Goal: Task Accomplishment & Management: Manage account settings

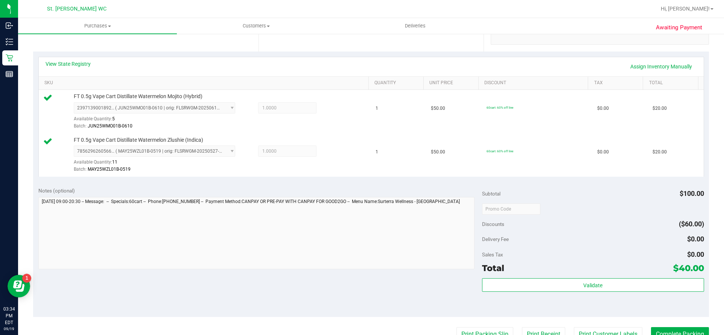
scroll to position [188, 0]
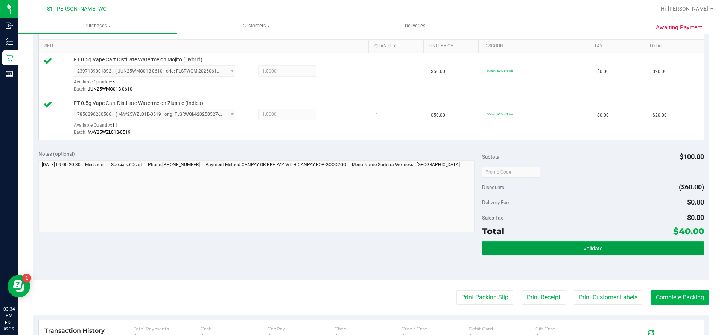
click at [609, 248] on button "Validate" at bounding box center [593, 249] width 222 height 14
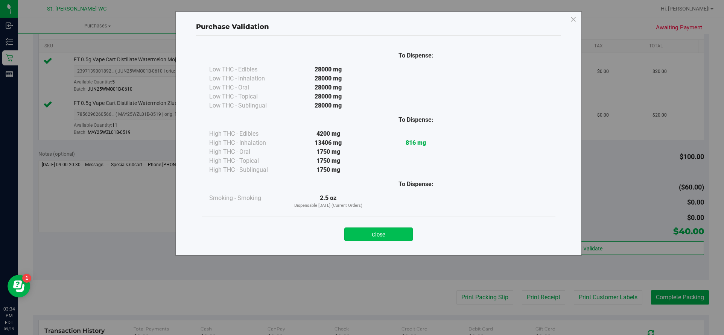
click at [381, 231] on button "Close" at bounding box center [378, 235] width 68 height 14
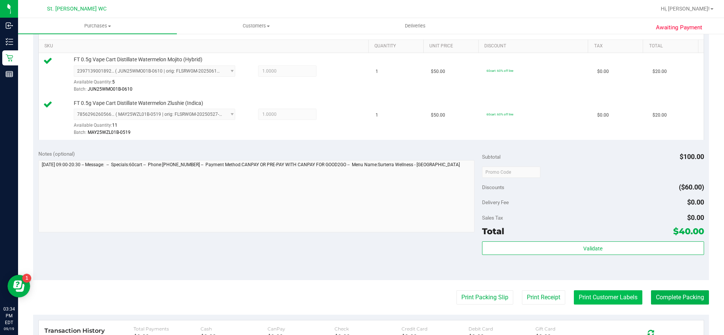
click at [597, 297] on button "Print Customer Labels" at bounding box center [608, 297] width 68 height 14
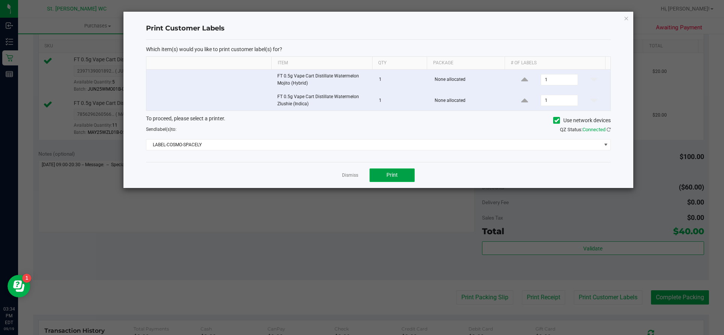
click at [378, 178] on button "Print" at bounding box center [391, 176] width 45 height 14
click at [360, 132] on div "Send label(s) to:" at bounding box center [259, 129] width 238 height 7
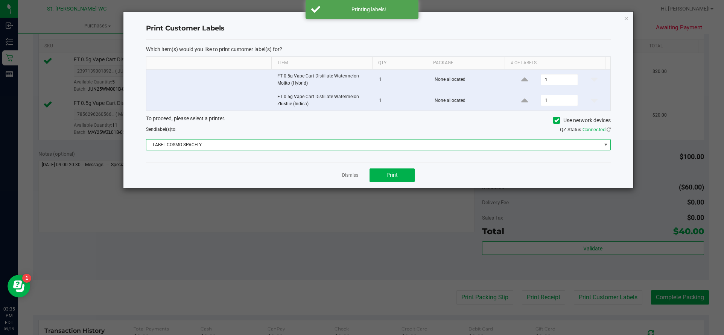
click at [360, 140] on span "LABEL-COSMO-SPACELY" at bounding box center [373, 145] width 455 height 11
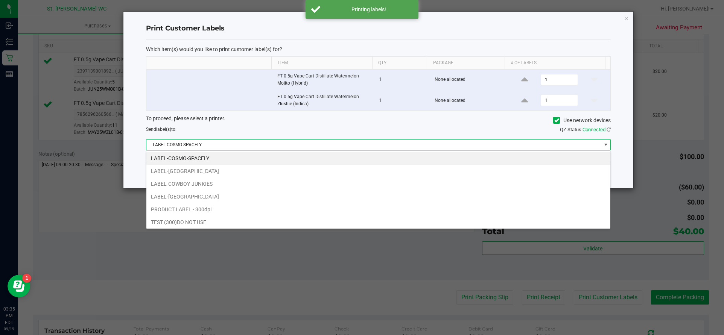
scroll to position [11, 465]
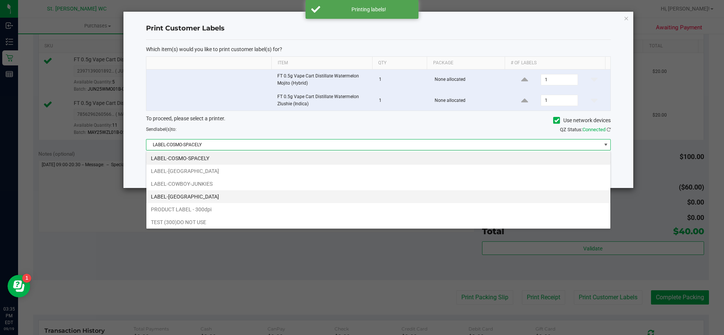
click at [325, 193] on li "LABEL-CROATIA" at bounding box center [378, 196] width 464 height 13
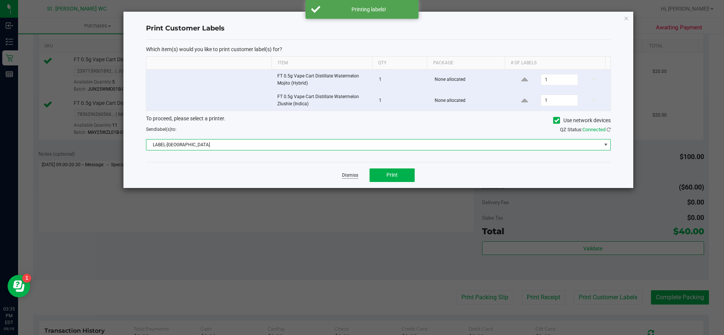
click at [350, 175] on link "Dismiss" at bounding box center [350, 175] width 16 height 6
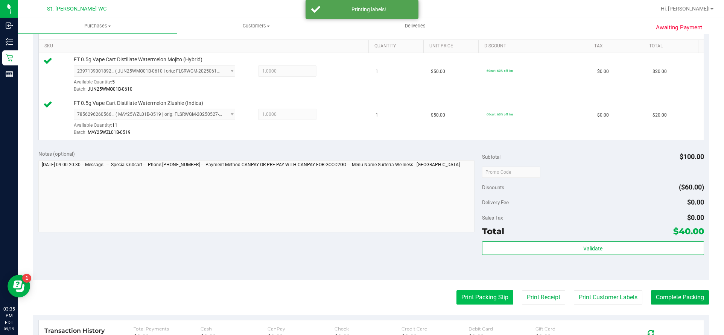
click at [494, 295] on button "Print Packing Slip" at bounding box center [484, 297] width 57 height 14
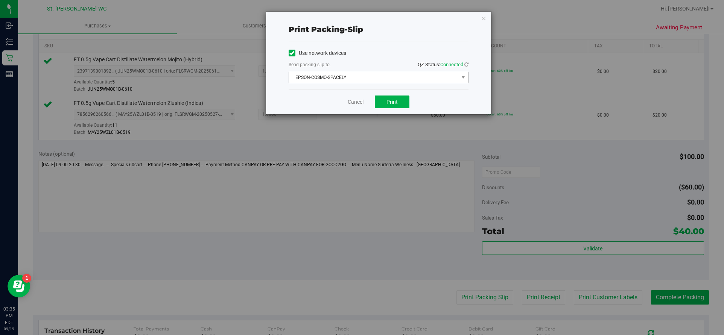
click at [353, 80] on span "EPSON-COSMO-SPACELY" at bounding box center [374, 77] width 170 height 11
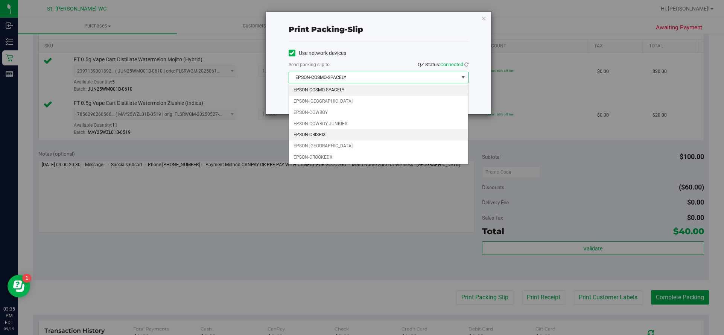
click at [331, 134] on li "EPSON-CRISPIX" at bounding box center [378, 134] width 179 height 11
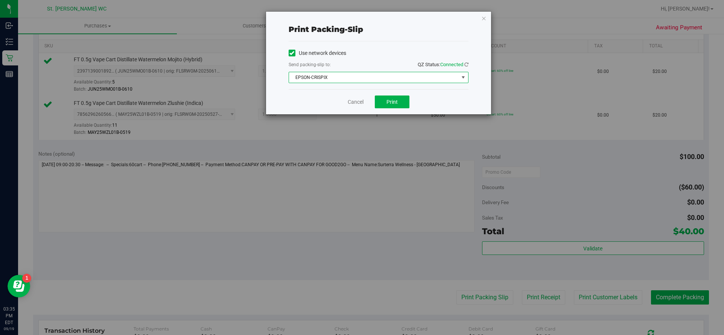
click at [363, 77] on span "EPSON-CRISPIX" at bounding box center [374, 77] width 170 height 11
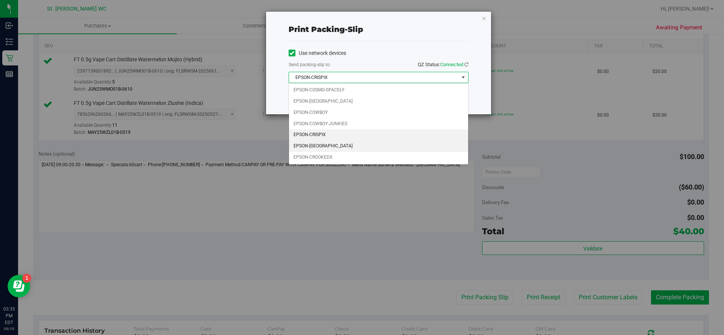
click at [334, 149] on li "EPSON-CROATIA" at bounding box center [378, 146] width 179 height 11
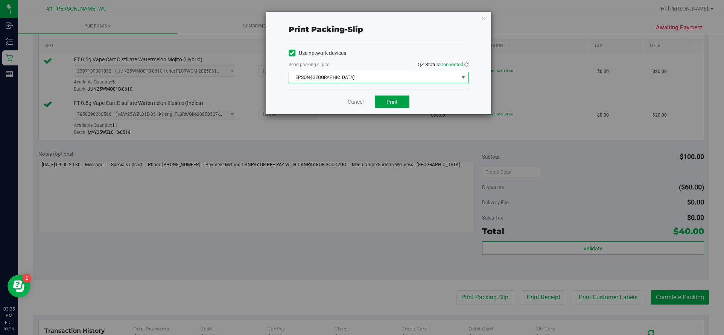
click at [397, 105] on span "Print" at bounding box center [391, 102] width 11 height 6
click at [351, 103] on link "Cancel" at bounding box center [356, 102] width 16 height 8
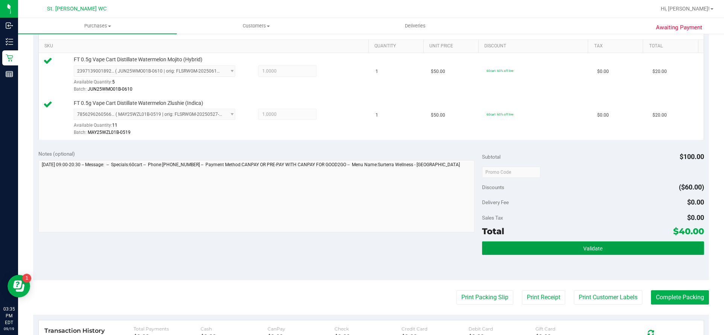
click at [519, 248] on button "Validate" at bounding box center [593, 249] width 222 height 14
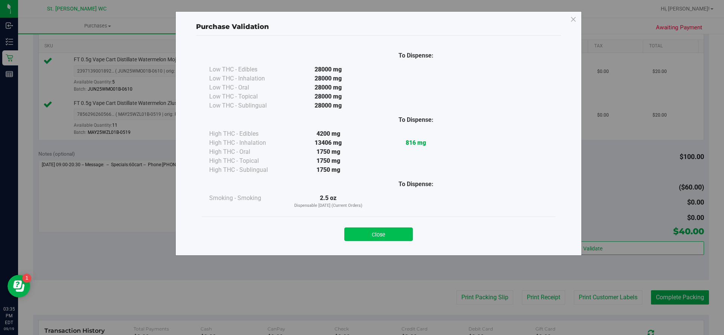
click at [382, 241] on button "Close" at bounding box center [378, 235] width 68 height 14
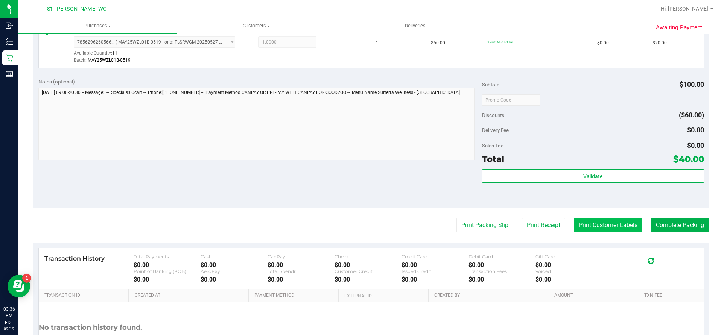
scroll to position [263, 0]
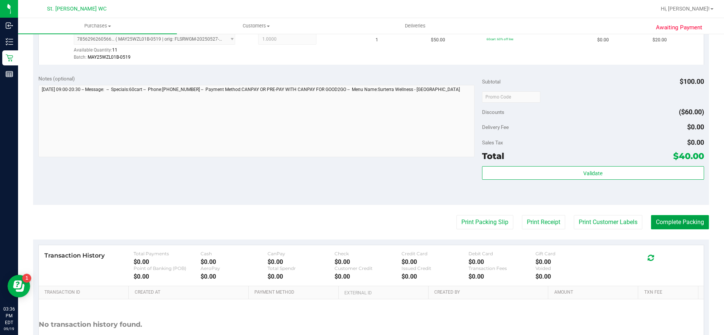
click at [679, 218] on button "Complete Packing" at bounding box center [680, 222] width 58 height 14
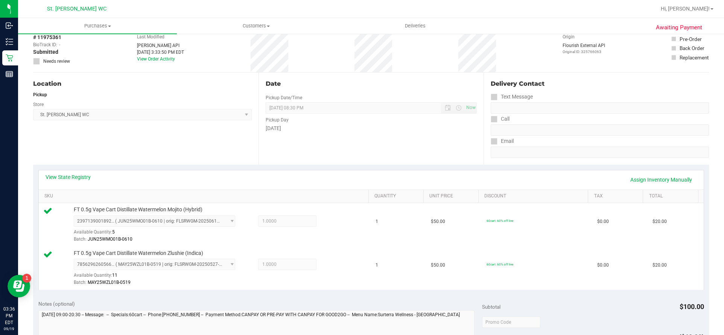
scroll to position [38, 0]
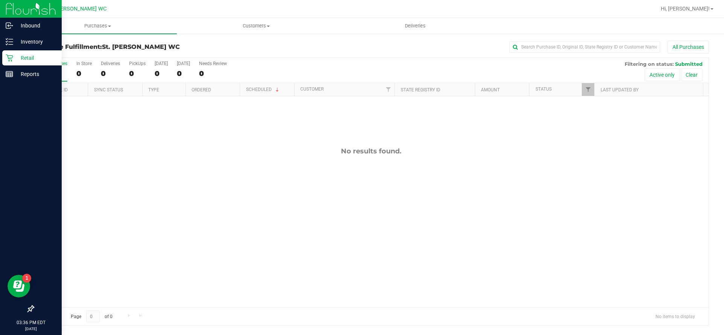
click at [20, 56] on p "Retail" at bounding box center [35, 57] width 45 height 9
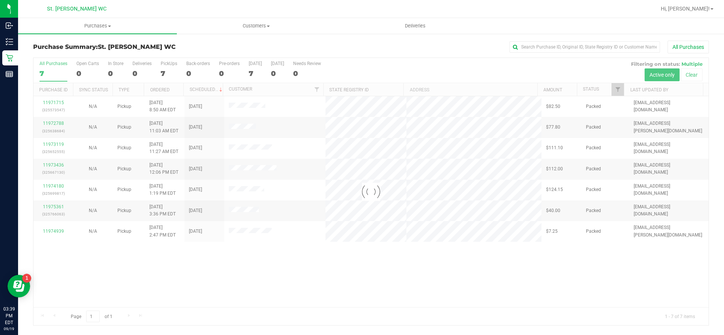
click at [348, 271] on div at bounding box center [370, 192] width 675 height 268
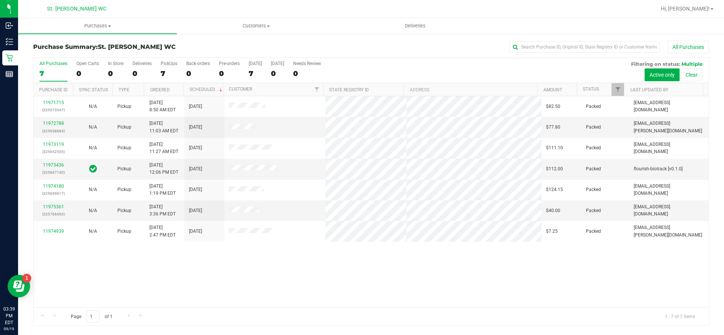
click at [195, 270] on div "11971715 (325573547) N/A Pickup 9/19/2025 8:50 AM EDT 9/19/2025 $82.50 Packed m…" at bounding box center [370, 201] width 675 height 211
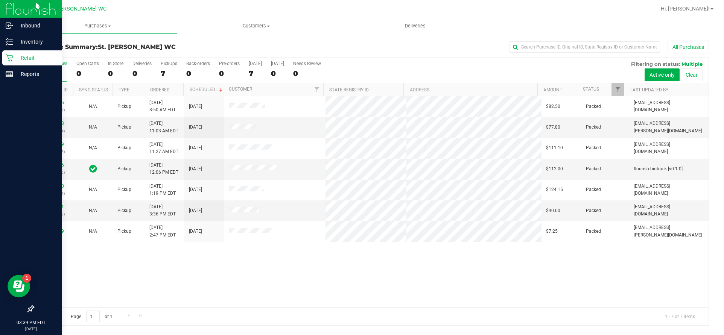
click at [8, 58] on icon at bounding box center [10, 58] width 8 height 8
click at [5, 54] on div "Retail" at bounding box center [31, 57] width 59 height 15
click at [16, 56] on p "Retail" at bounding box center [35, 57] width 45 height 9
click at [26, 56] on p "Retail" at bounding box center [35, 57] width 45 height 9
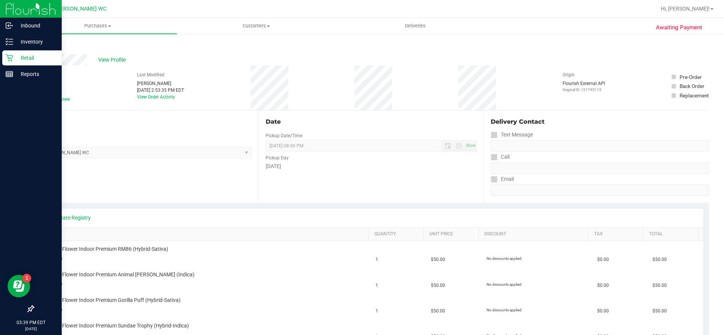
click at [10, 61] on icon at bounding box center [10, 58] width 8 height 8
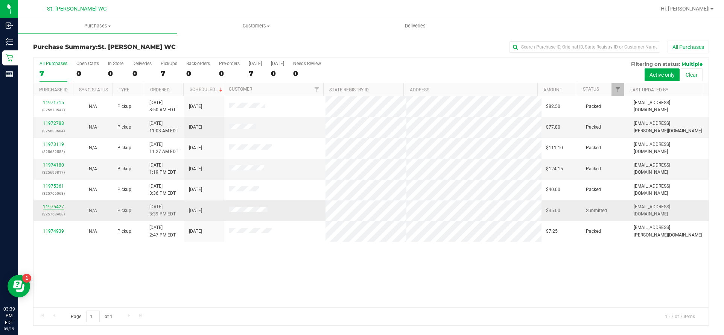
click at [43, 208] on link "11975427" at bounding box center [53, 206] width 21 height 5
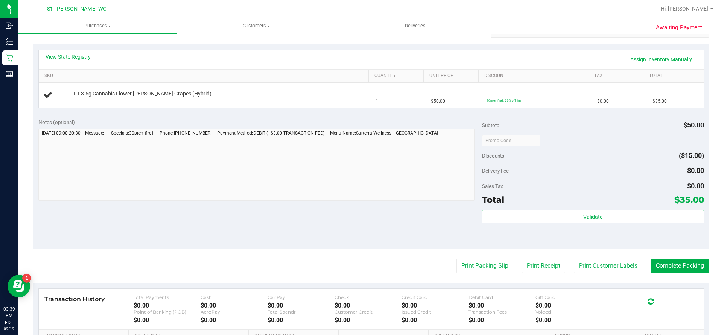
scroll to position [151, 0]
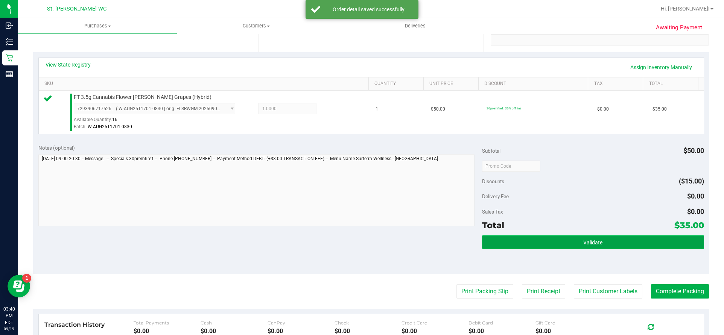
click at [522, 239] on button "Validate" at bounding box center [593, 243] width 222 height 14
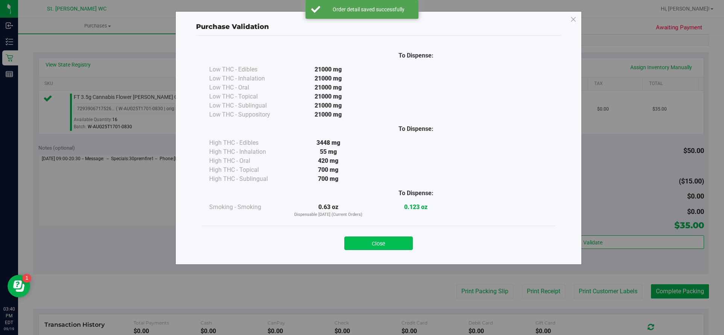
click at [401, 237] on button "Close" at bounding box center [378, 244] width 68 height 14
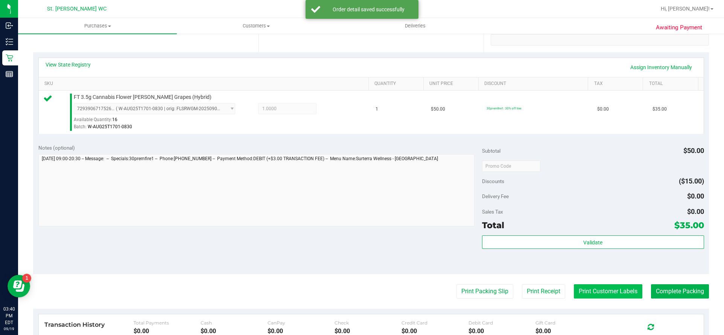
click at [618, 290] on button "Print Customer Labels" at bounding box center [608, 291] width 68 height 14
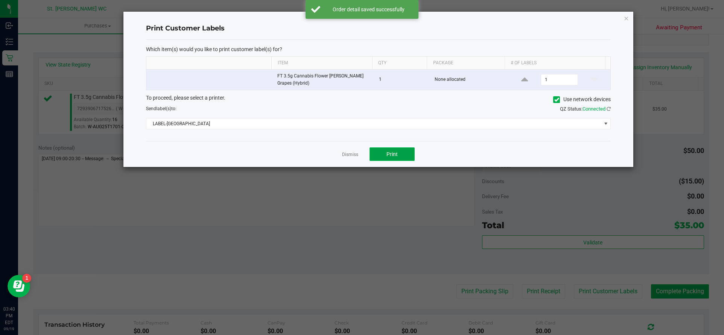
click at [409, 157] on button "Print" at bounding box center [391, 154] width 45 height 14
click at [353, 152] on link "Dismiss" at bounding box center [350, 155] width 16 height 6
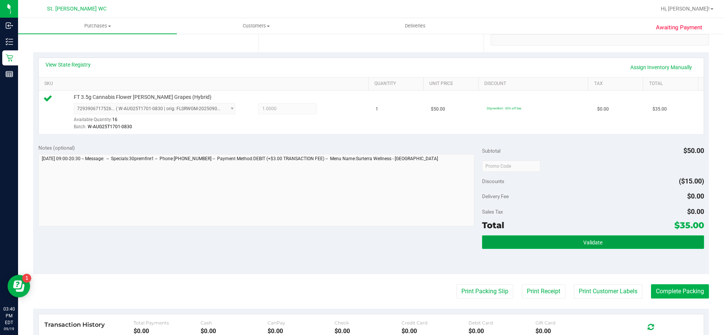
click at [634, 243] on button "Validate" at bounding box center [593, 243] width 222 height 14
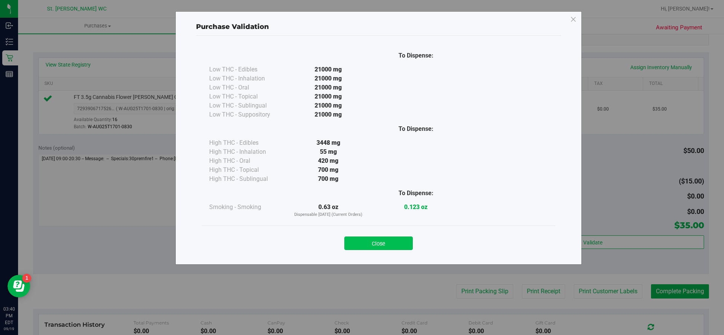
click at [392, 249] on button "Close" at bounding box center [378, 244] width 68 height 14
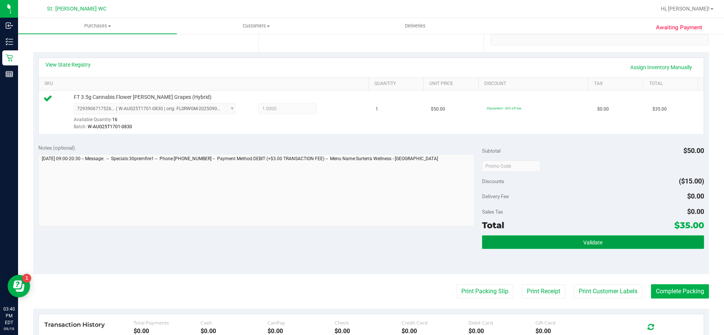
click at [583, 244] on span "Validate" at bounding box center [592, 243] width 19 height 6
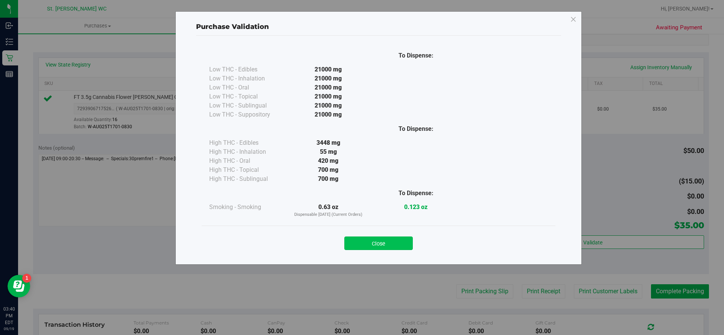
click at [395, 242] on button "Close" at bounding box center [378, 244] width 68 height 14
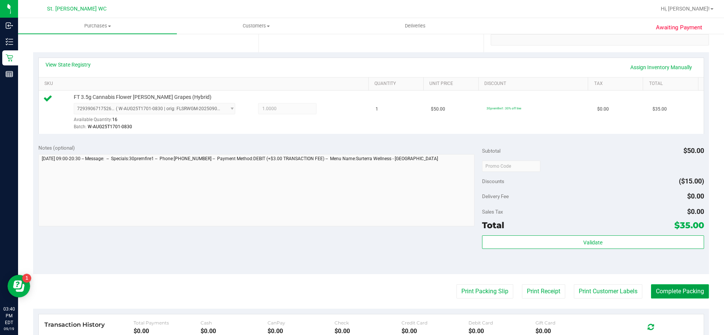
click at [672, 285] on button "Complete Packing" at bounding box center [680, 291] width 58 height 14
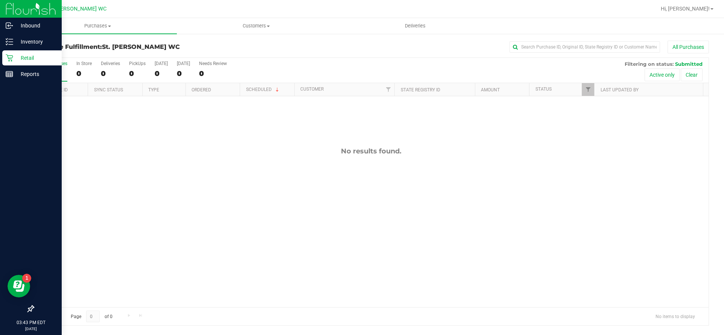
click at [11, 56] on icon at bounding box center [9, 58] width 7 height 7
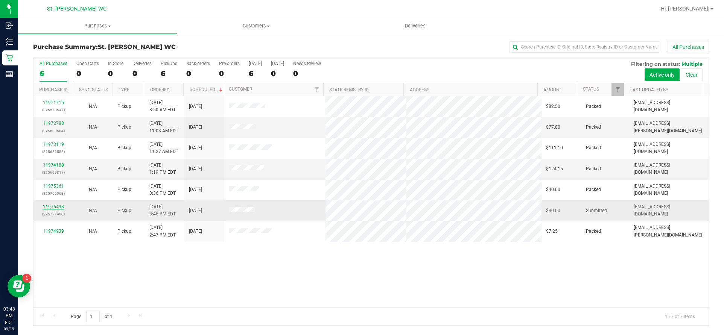
click at [53, 210] on link "11975498" at bounding box center [53, 206] width 21 height 5
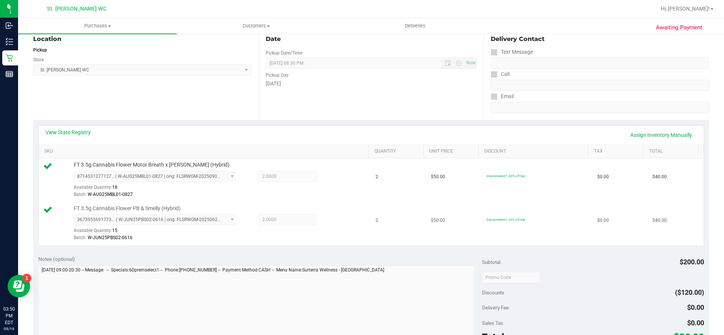
scroll to position [263, 0]
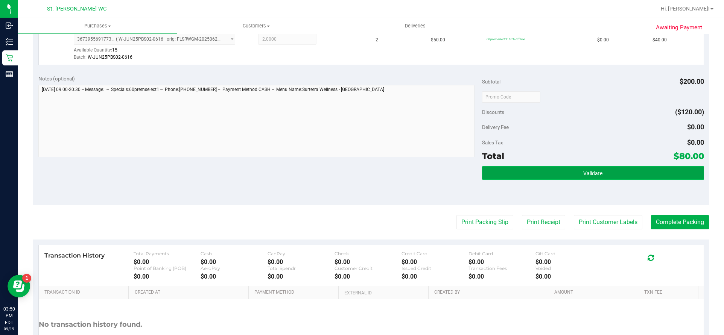
click at [520, 173] on button "Validate" at bounding box center [593, 173] width 222 height 14
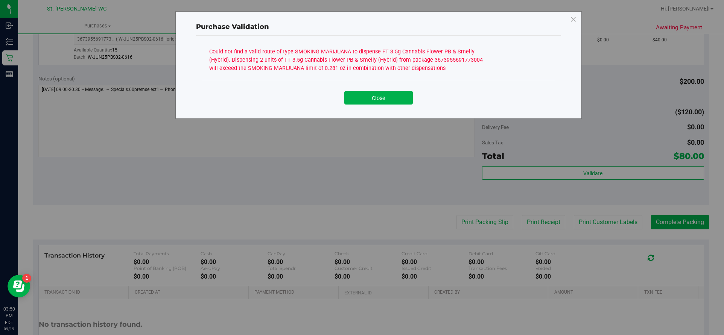
drag, startPoint x: 377, startPoint y: 102, endPoint x: 383, endPoint y: 103, distance: 6.0
click at [380, 102] on button "Close" at bounding box center [378, 98] width 68 height 14
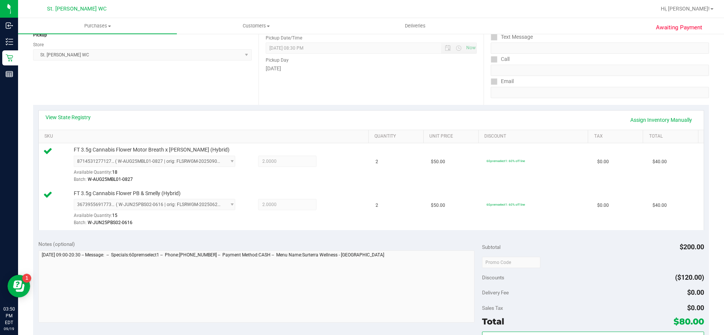
scroll to position [0, 0]
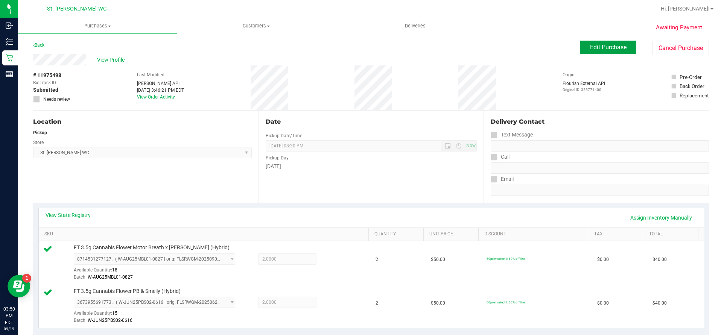
click at [609, 44] on span "Edit Purchase" at bounding box center [608, 47] width 36 height 7
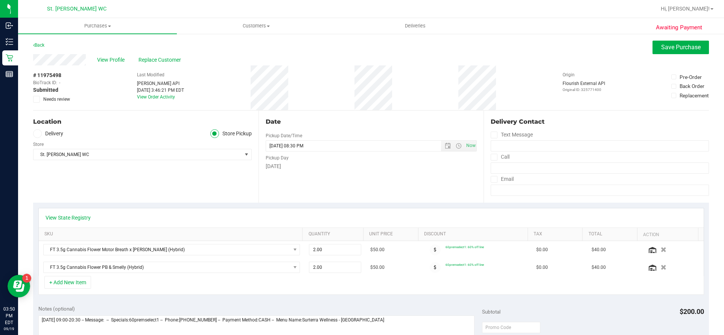
click at [32, 100] on div "Awaiting Payment Back Save Purchase View Profile Replace Customer # 11975498 Bi…" at bounding box center [371, 329] width 706 height 593
click at [36, 99] on icon at bounding box center [36, 99] width 5 height 0
click at [0, 0] on input "Needs review" at bounding box center [0, 0] width 0 height 0
click at [692, 46] on span "Save Purchase" at bounding box center [681, 47] width 40 height 7
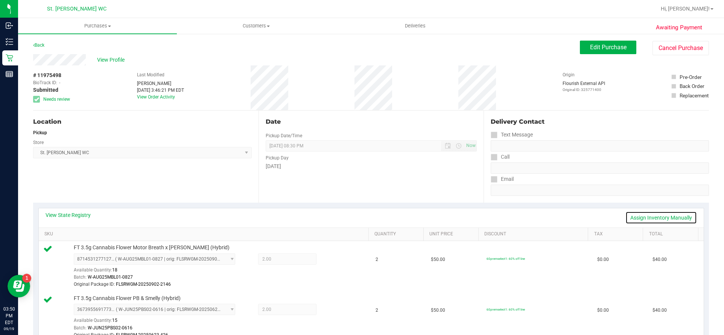
click at [649, 220] on link "Assign Inventory Manually" at bounding box center [660, 217] width 71 height 13
click at [333, 261] on icon at bounding box center [334, 260] width 8 height 9
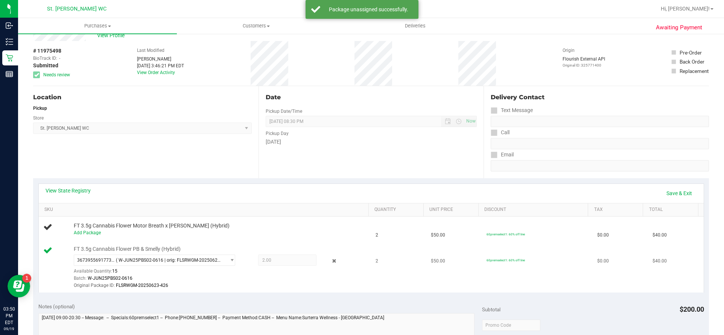
scroll to position [38, 0]
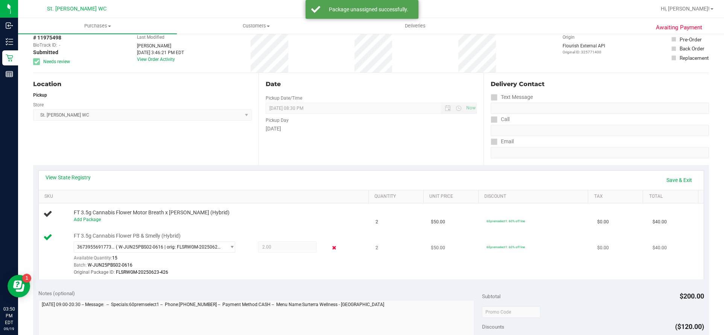
click at [330, 246] on icon at bounding box center [334, 248] width 8 height 9
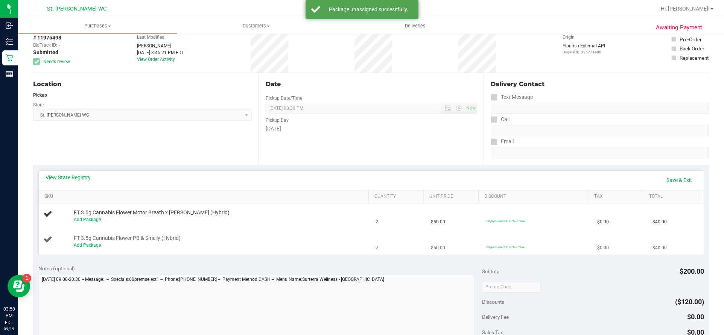
click at [380, 246] on td "2" at bounding box center [398, 242] width 55 height 25
click at [668, 179] on link "Save & Exit" at bounding box center [678, 180] width 35 height 13
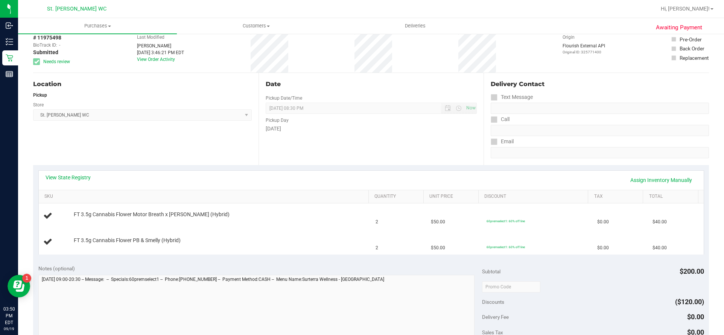
scroll to position [0, 0]
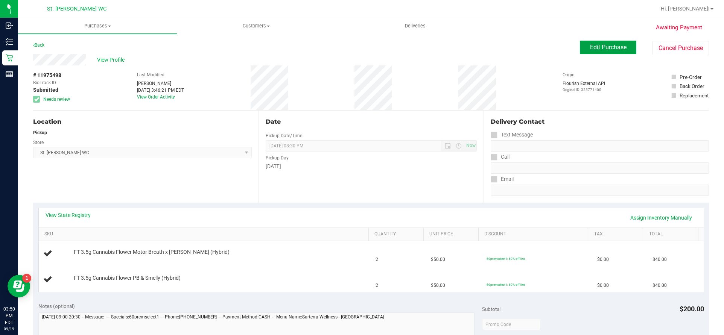
click at [610, 50] on span "Edit Purchase" at bounding box center [608, 47] width 36 height 7
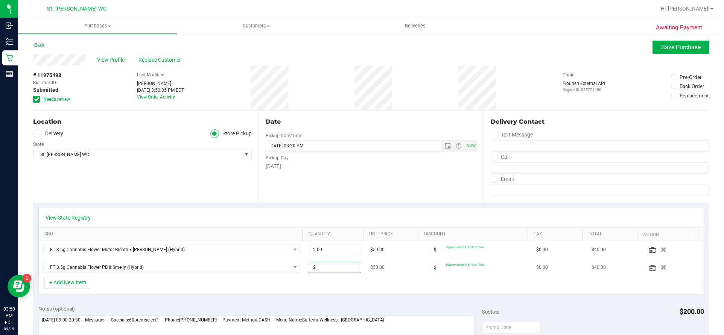
click at [350, 268] on span "2.00 2" at bounding box center [335, 267] width 52 height 11
click at [349, 268] on input "2" at bounding box center [335, 267] width 52 height 11
type input "1"
type input "1.00"
click at [322, 246] on span "2.00 2" at bounding box center [335, 249] width 52 height 11
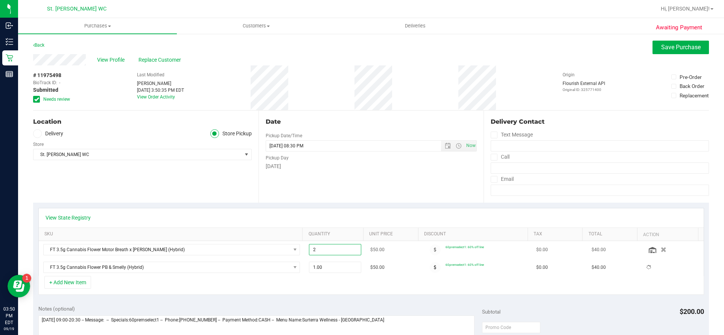
click at [322, 246] on input "2" at bounding box center [335, 250] width 52 height 11
type input "1"
click at [327, 205] on div "View State Registry SKU Quantity Unit Price Discount Tax Total Action Loading..…" at bounding box center [371, 251] width 676 height 97
click at [333, 254] on span "2.00 2" at bounding box center [335, 249] width 52 height 11
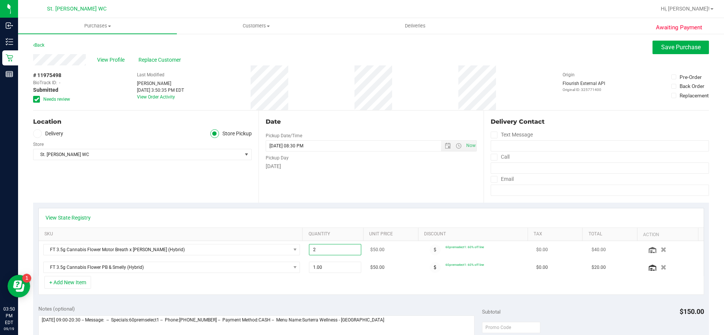
click at [333, 254] on input "2" at bounding box center [335, 250] width 52 height 11
type input "1"
type input "1.00"
click at [354, 208] on div "View State Registry" at bounding box center [371, 217] width 665 height 19
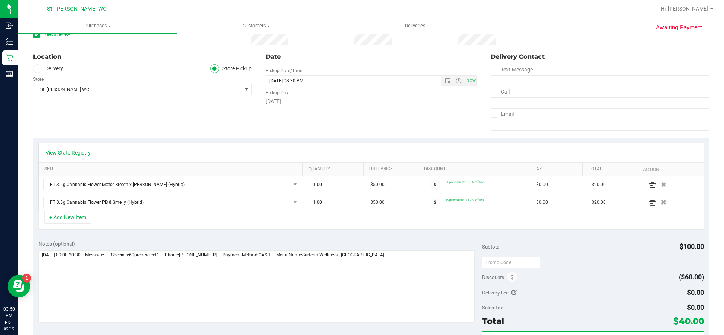
scroll to position [75, 0]
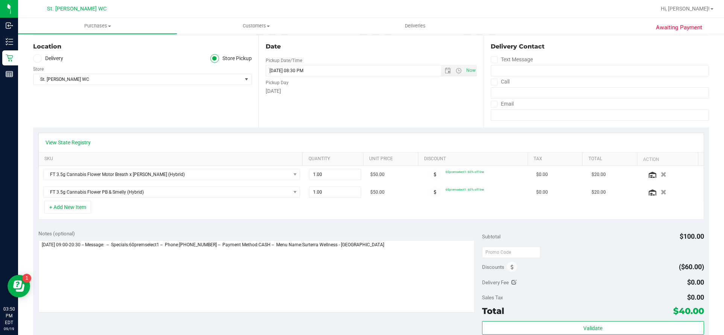
click at [65, 147] on div "View State Registry" at bounding box center [371, 142] width 665 height 19
click at [65, 140] on link "View State Registry" at bounding box center [68, 143] width 45 height 8
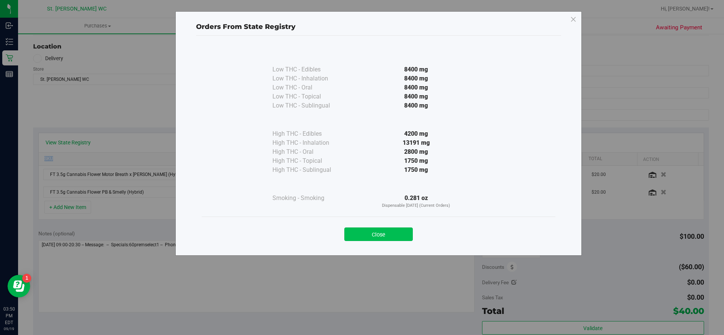
click at [390, 236] on button "Close" at bounding box center [378, 235] width 68 height 14
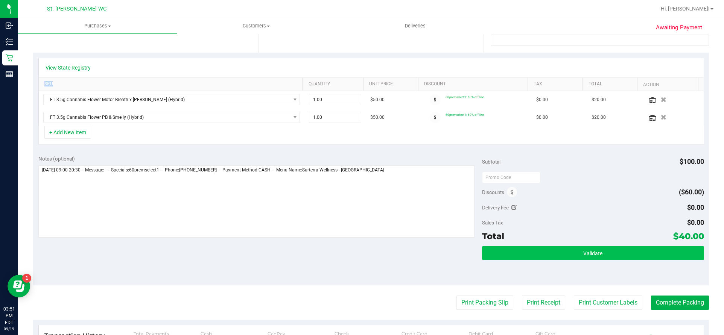
scroll to position [151, 0]
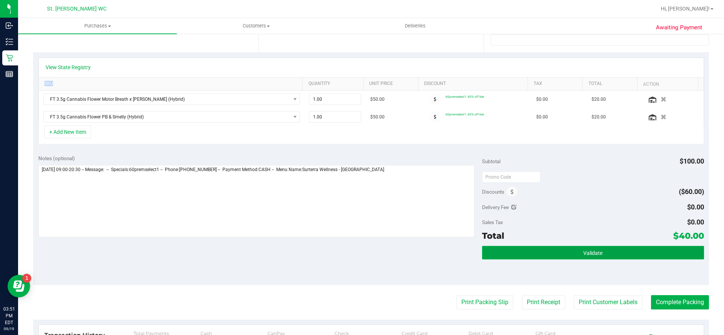
click at [602, 248] on button "Validate" at bounding box center [593, 253] width 222 height 14
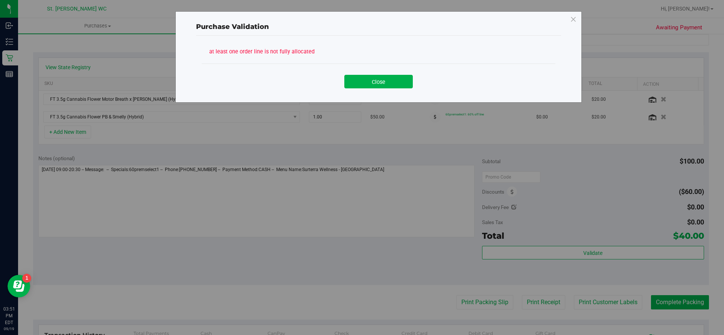
click at [389, 73] on div "Close" at bounding box center [378, 79] width 342 height 19
drag, startPoint x: 389, startPoint y: 81, endPoint x: 400, endPoint y: 83, distance: 10.7
click at [389, 82] on button "Close" at bounding box center [378, 82] width 68 height 14
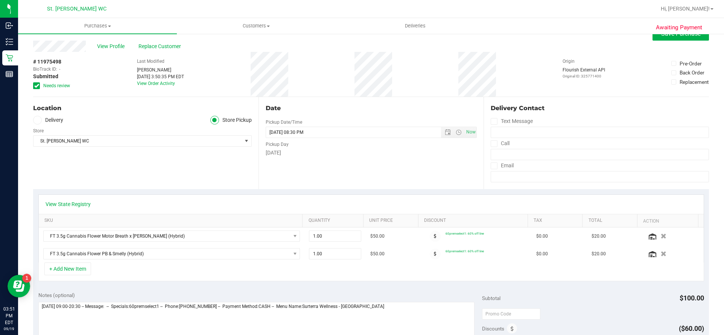
scroll to position [0, 0]
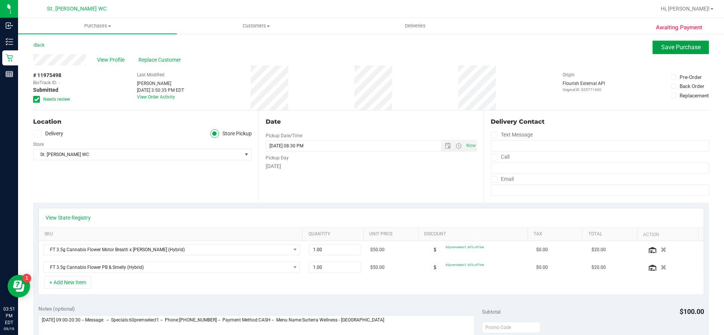
click at [652, 49] on button "Save Purchase" at bounding box center [680, 48] width 56 height 14
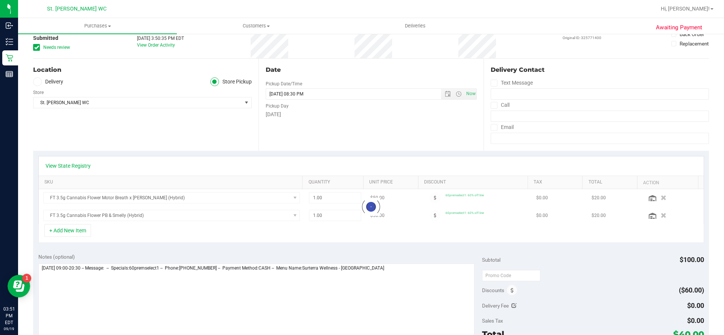
scroll to position [188, 0]
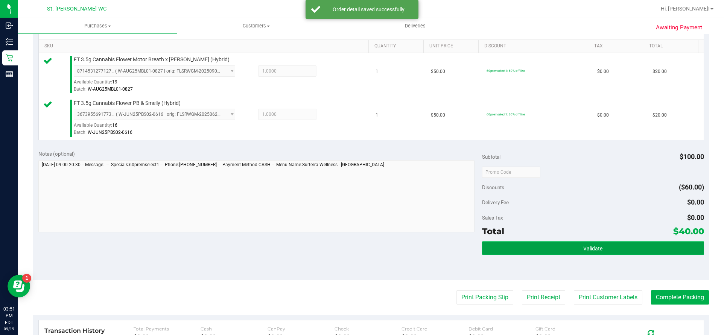
click at [596, 251] on span "Validate" at bounding box center [592, 249] width 19 height 6
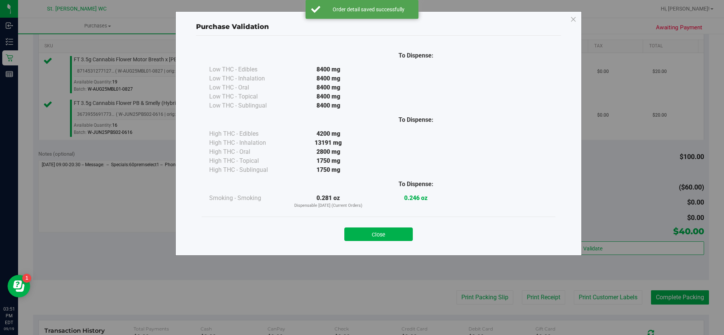
drag, startPoint x: 390, startPoint y: 231, endPoint x: 385, endPoint y: 244, distance: 14.4
click at [387, 244] on div "Close" at bounding box center [379, 232] width 354 height 30
click at [383, 243] on div "Close" at bounding box center [379, 232] width 354 height 30
click at [376, 237] on button "Close" at bounding box center [378, 235] width 68 height 14
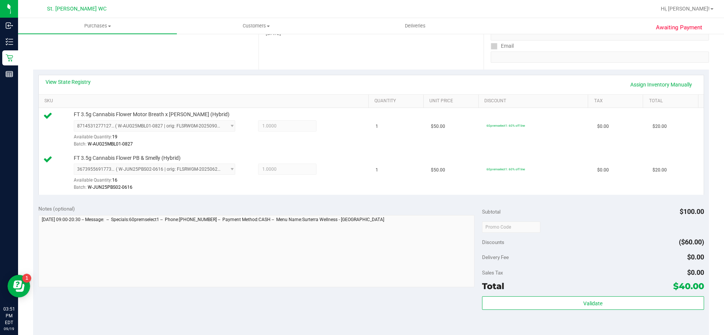
scroll to position [226, 0]
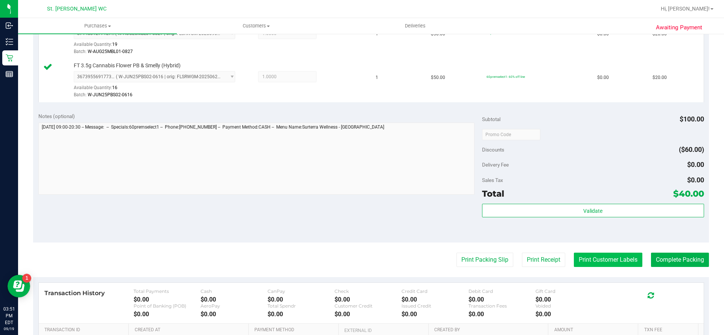
click at [601, 258] on button "Print Customer Labels" at bounding box center [608, 260] width 68 height 14
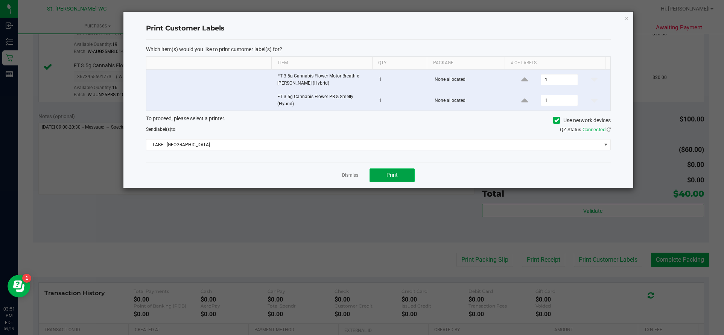
click at [387, 176] on span "Print" at bounding box center [391, 175] width 11 height 6
click at [351, 175] on link "Dismiss" at bounding box center [350, 175] width 16 height 6
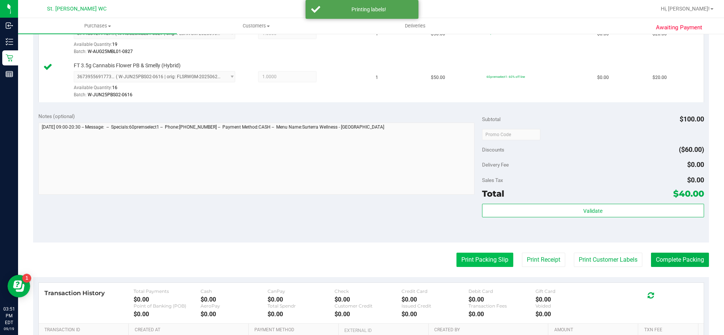
click at [482, 253] on button "Print Packing Slip" at bounding box center [484, 260] width 57 height 14
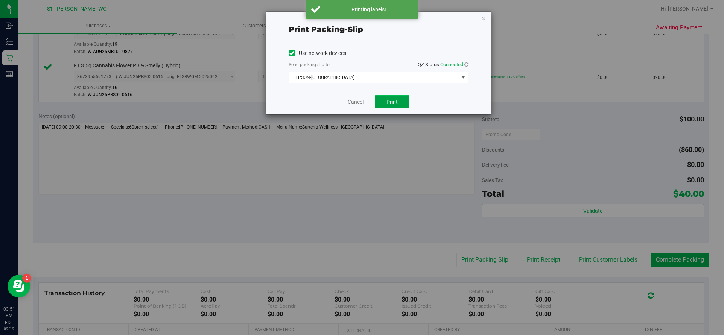
click at [392, 102] on span "Print" at bounding box center [391, 102] width 11 height 6
click at [346, 101] on div "Cancel Print" at bounding box center [379, 101] width 180 height 25
click at [348, 103] on link "Cancel" at bounding box center [356, 102] width 16 height 8
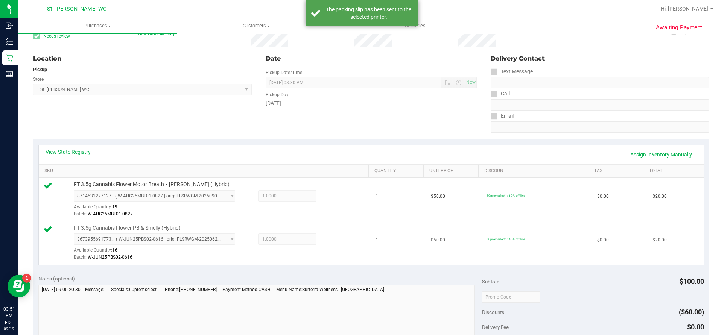
scroll to position [0, 0]
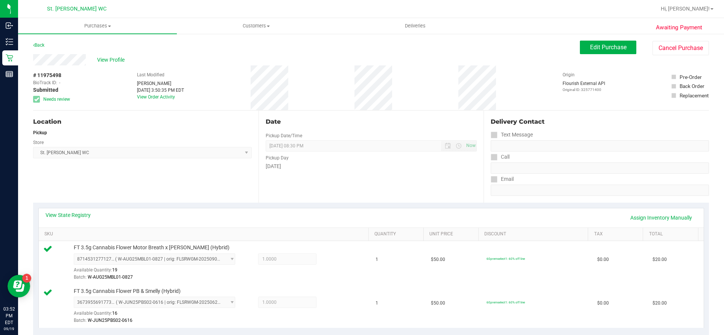
click at [144, 123] on div "Location" at bounding box center [142, 121] width 219 height 9
click at [106, 59] on span "View Profile" at bounding box center [112, 60] width 30 height 8
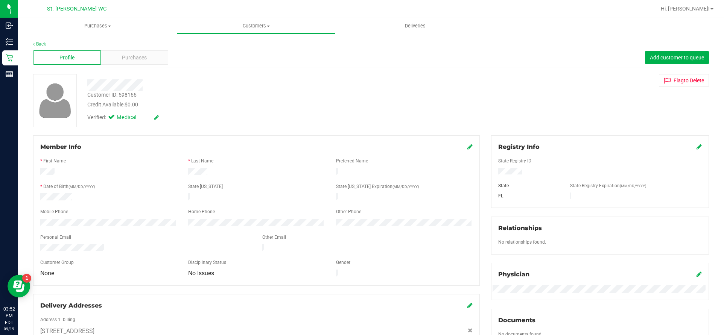
click at [122, 95] on div "Customer ID: 598166" at bounding box center [111, 95] width 49 height 8
click at [123, 95] on div "Customer ID: 598166" at bounding box center [111, 95] width 49 height 8
click at [139, 94] on div "Customer ID: 598166 Credit Available: $0.00" at bounding box center [254, 100] width 344 height 18
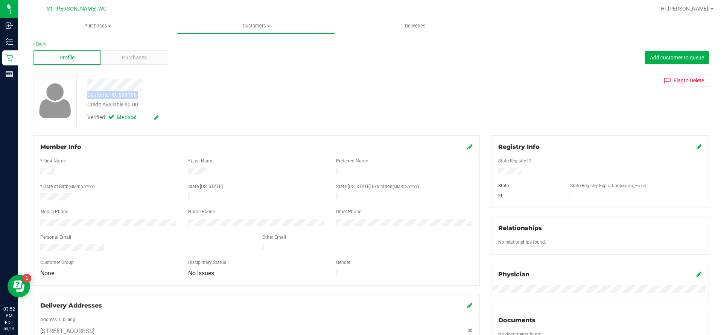
click at [140, 95] on div "Customer ID: 598166 Credit Available: $0.00" at bounding box center [254, 100] width 344 height 18
click at [140, 101] on div "Credit Available: $0.00" at bounding box center [253, 105] width 332 height 8
click at [132, 93] on div "Customer ID: 598166" at bounding box center [111, 95] width 49 height 8
copy div "598166"
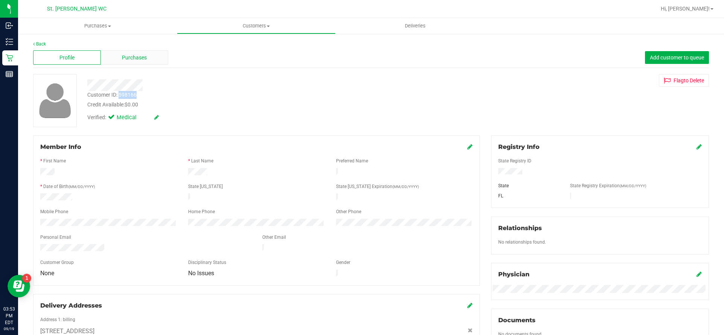
click at [119, 59] on div "Purchases" at bounding box center [135, 57] width 68 height 14
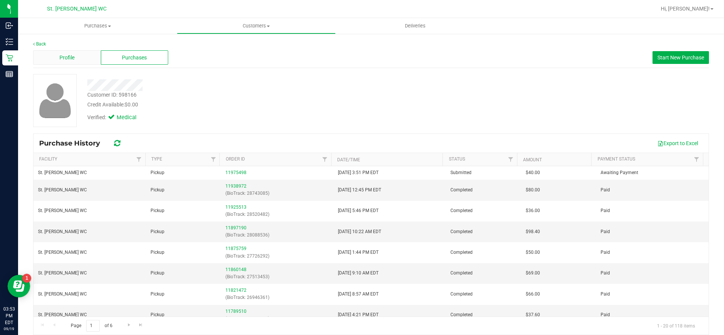
click at [63, 53] on div "Profile" at bounding box center [67, 57] width 68 height 14
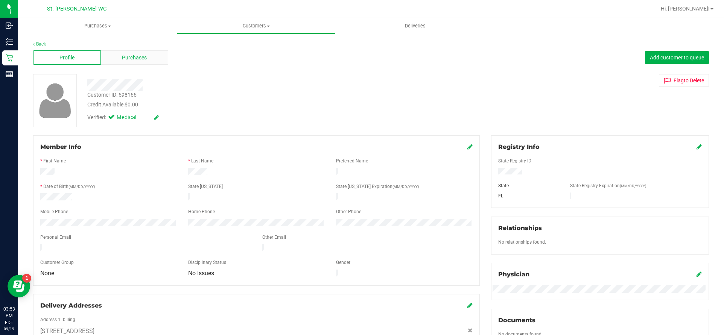
click at [114, 52] on div "Purchases" at bounding box center [135, 57] width 68 height 14
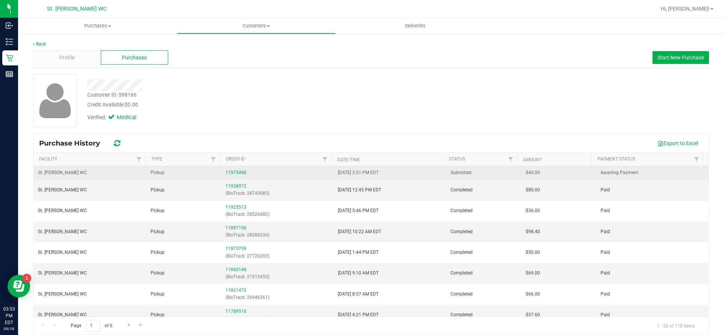
click at [229, 169] on div "11975498" at bounding box center [276, 172] width 103 height 7
click at [229, 173] on link "11975498" at bounding box center [235, 172] width 21 height 5
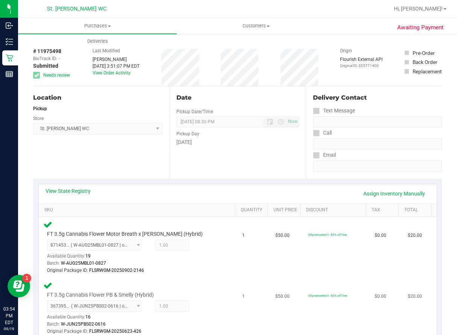
scroll to position [75, 0]
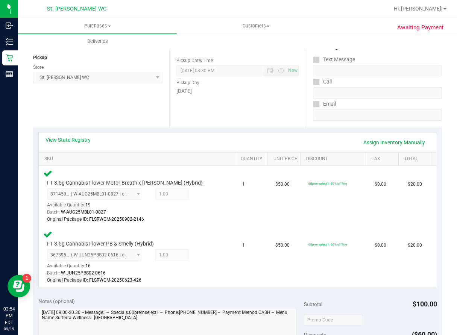
click at [114, 131] on div "View State Registry Assign Inventory Manually SKU Quantity Unit Price Discount …" at bounding box center [237, 210] width 409 height 165
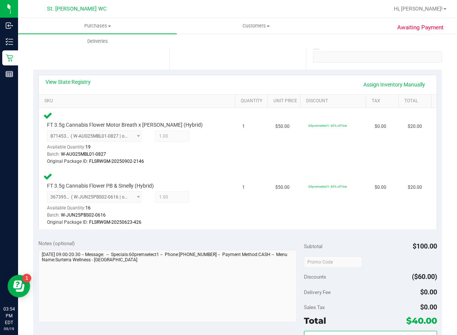
scroll to position [339, 0]
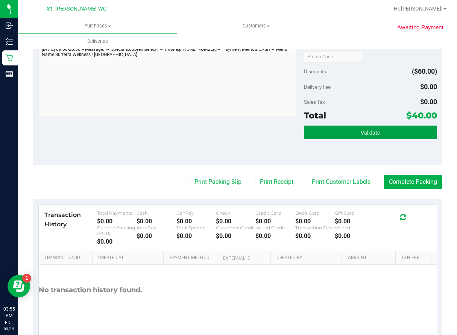
click at [313, 138] on button "Validate" at bounding box center [370, 133] width 133 height 14
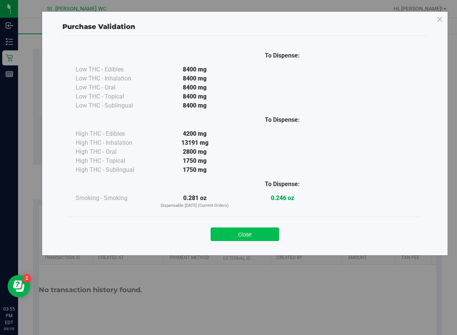
click at [252, 236] on button "Close" at bounding box center [245, 235] width 68 height 14
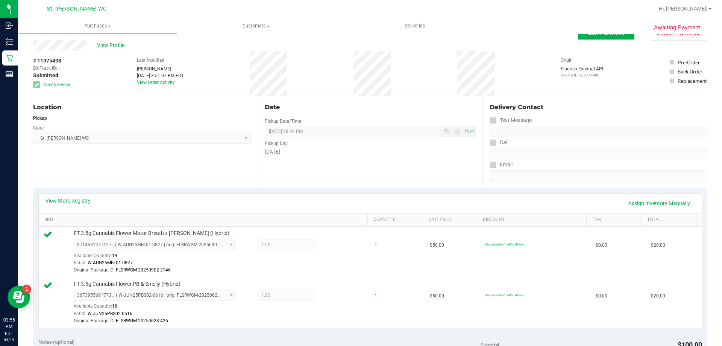
scroll to position [0, 0]
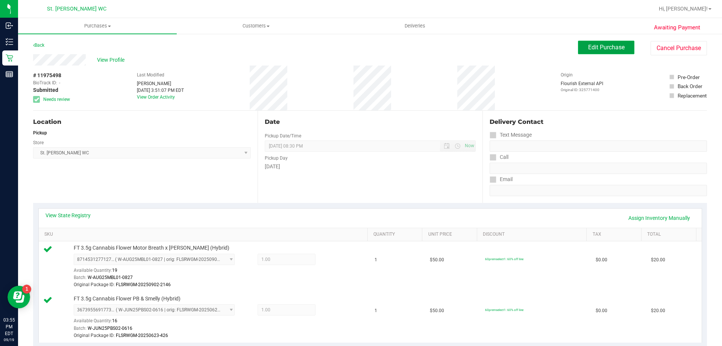
click at [593, 52] on button "Edit Purchase" at bounding box center [606, 48] width 56 height 14
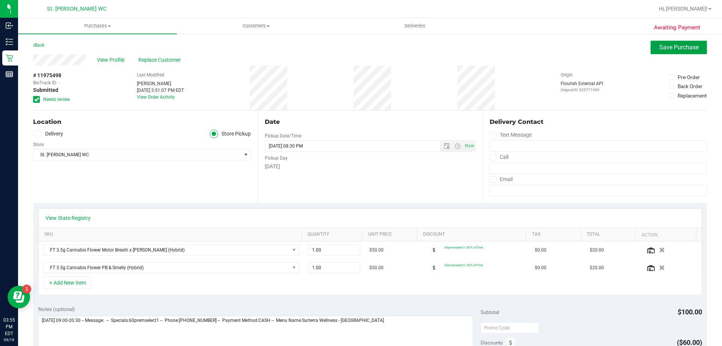
click at [651, 49] on button "Save Purchase" at bounding box center [679, 48] width 56 height 14
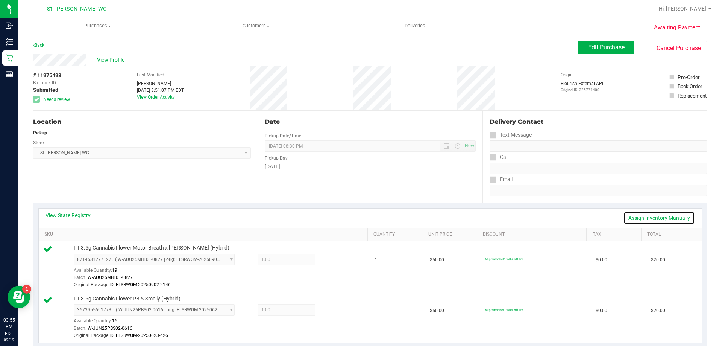
click at [665, 214] on link "Assign Inventory Manually" at bounding box center [659, 217] width 71 height 13
click at [332, 258] on icon at bounding box center [334, 260] width 8 height 9
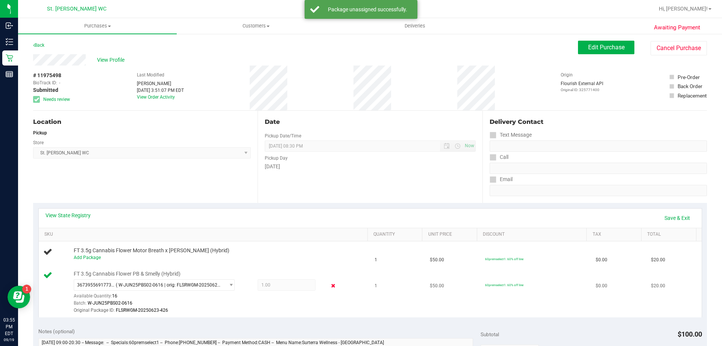
click at [330, 285] on icon at bounding box center [334, 285] width 8 height 9
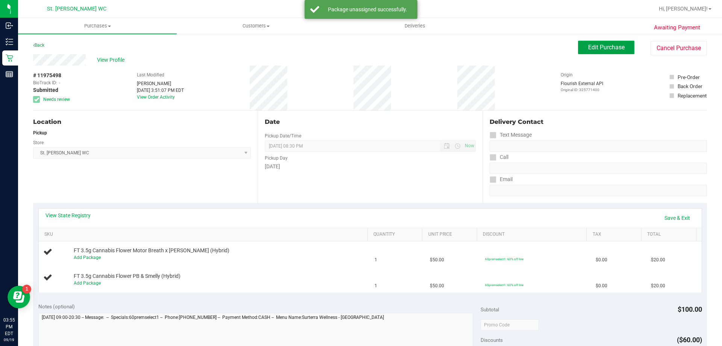
click at [602, 44] on span "Edit Purchase" at bounding box center [606, 47] width 36 height 7
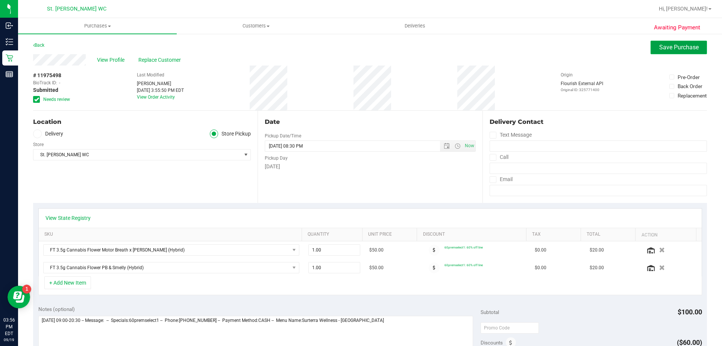
click at [651, 45] on button "Save Purchase" at bounding box center [679, 48] width 56 height 14
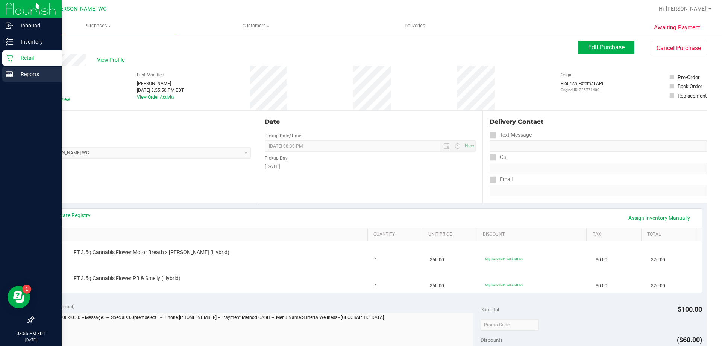
click at [9, 73] on line at bounding box center [9, 73] width 7 height 0
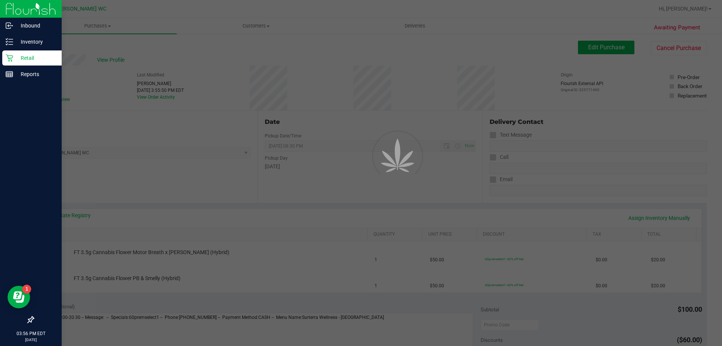
click at [16, 59] on p "Retail" at bounding box center [35, 57] width 45 height 9
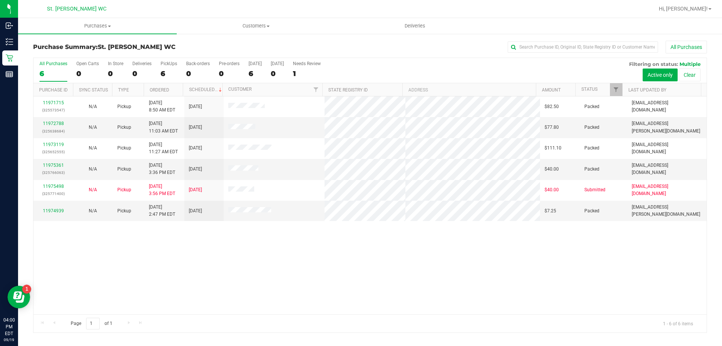
click at [221, 268] on div "11971715 (325573547) N/A Pickup 9/19/2025 8:50 AM EDT 9/19/2025 $82.50 Packed m…" at bounding box center [369, 205] width 673 height 218
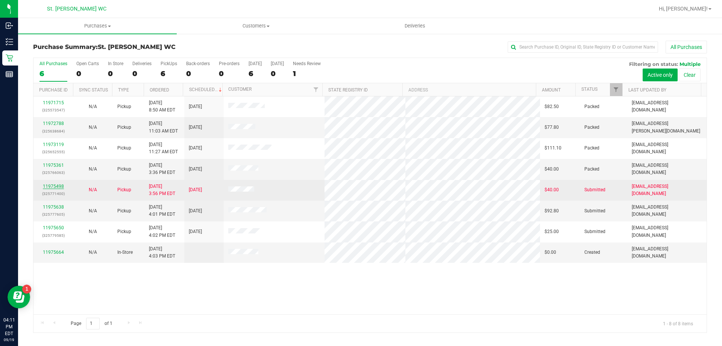
click at [44, 187] on link "11975498" at bounding box center [53, 186] width 21 height 5
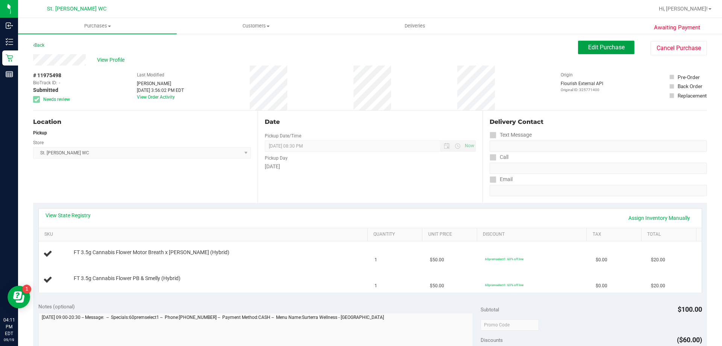
click at [604, 53] on button "Edit Purchase" at bounding box center [606, 48] width 56 height 14
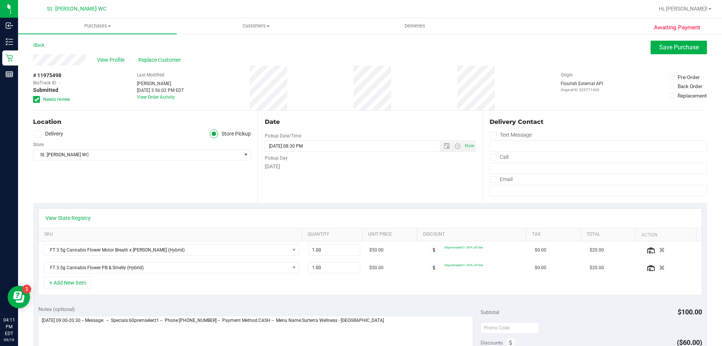
click at [36, 99] on icon at bounding box center [36, 99] width 5 height 0
click at [0, 0] on input "Needs review" at bounding box center [0, 0] width 0 height 0
click at [659, 247] on icon "button" at bounding box center [662, 250] width 6 height 6
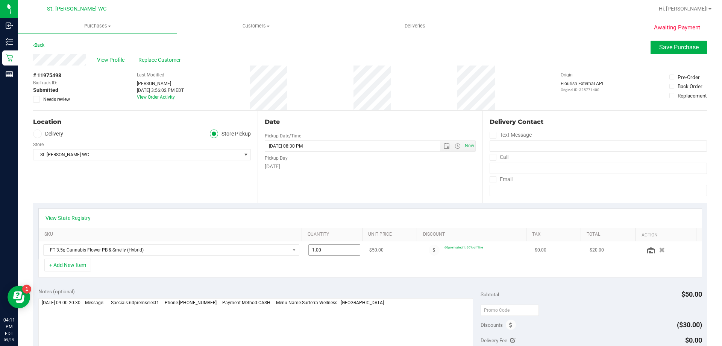
click at [333, 254] on span "1.00 1" at bounding box center [335, 249] width 52 height 11
click at [333, 254] on input "1" at bounding box center [335, 250] width 52 height 11
type input "2"
type input "2.00"
click at [325, 207] on div "View State Registry SKU Quantity Unit Price Discount Tax Total Action FT 3.5g C…" at bounding box center [370, 243] width 674 height 80
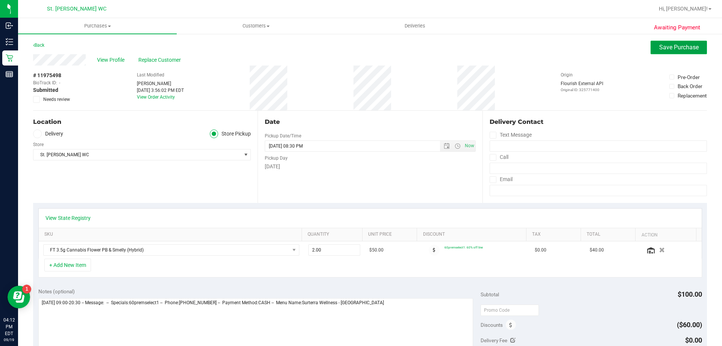
click at [680, 50] on span "Save Purchase" at bounding box center [680, 47] width 40 height 7
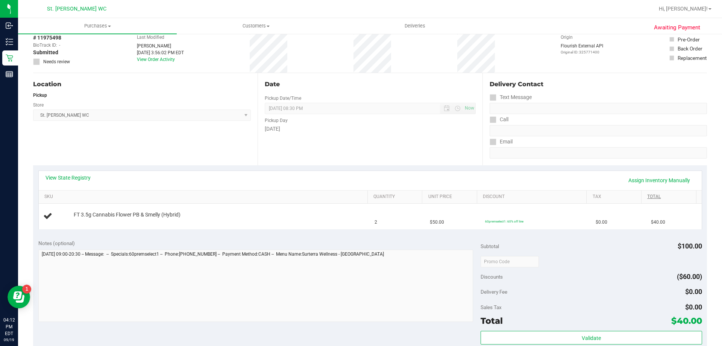
scroll to position [113, 0]
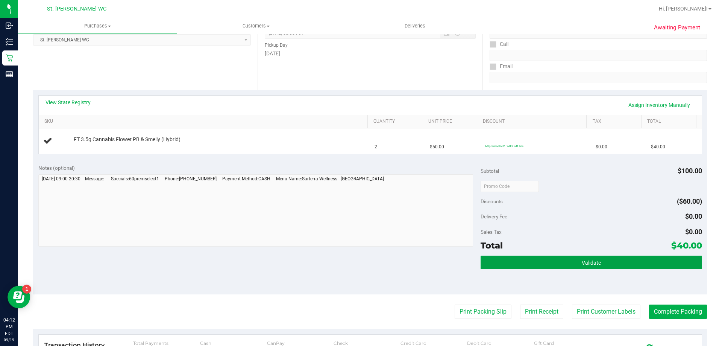
click at [586, 262] on span "Validate" at bounding box center [591, 263] width 19 height 6
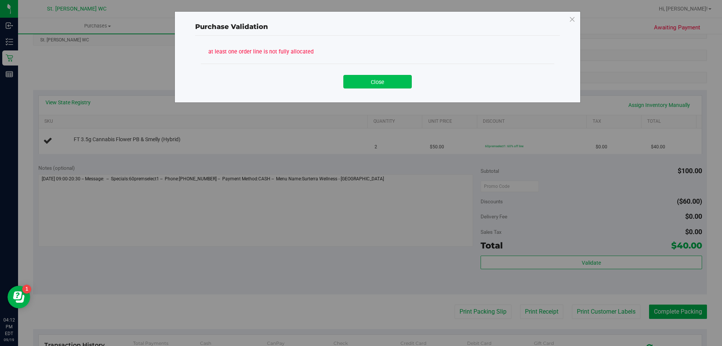
click at [387, 86] on button "Close" at bounding box center [378, 82] width 68 height 14
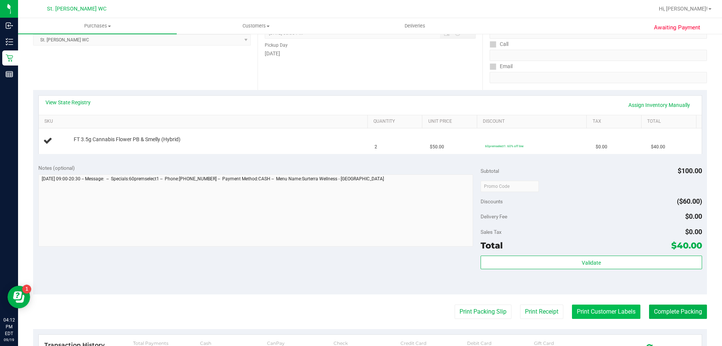
click at [585, 313] on button "Print Customer Labels" at bounding box center [606, 311] width 68 height 14
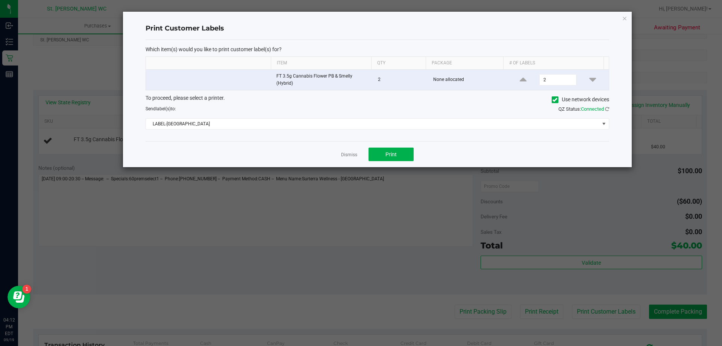
click at [353, 151] on app-cancel-button "Dismiss" at bounding box center [349, 155] width 16 height 8
click at [351, 151] on app-cancel-button "Dismiss" at bounding box center [349, 155] width 16 height 8
click at [354, 156] on link "Dismiss" at bounding box center [349, 155] width 16 height 6
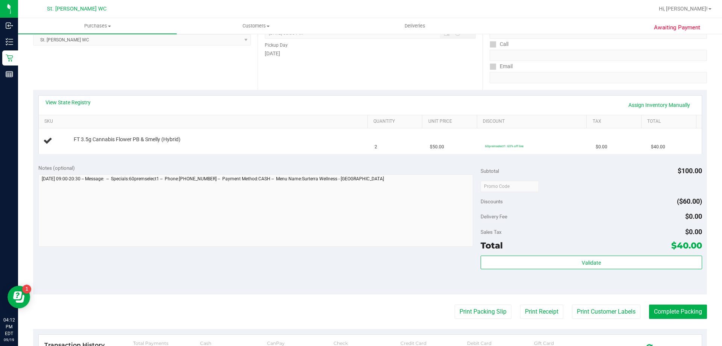
click at [572, 304] on button "Print Customer Labels" at bounding box center [606, 311] width 68 height 14
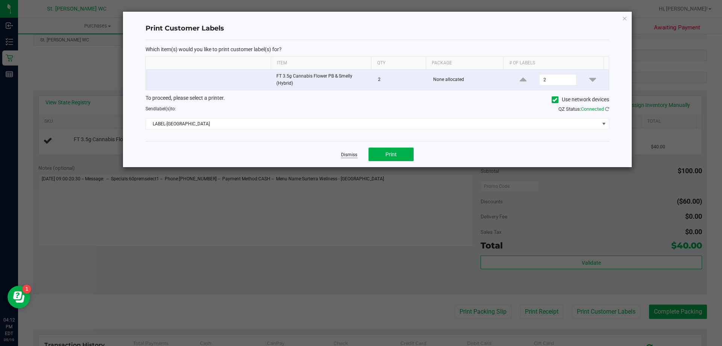
click at [342, 154] on link "Dismiss" at bounding box center [349, 155] width 16 height 6
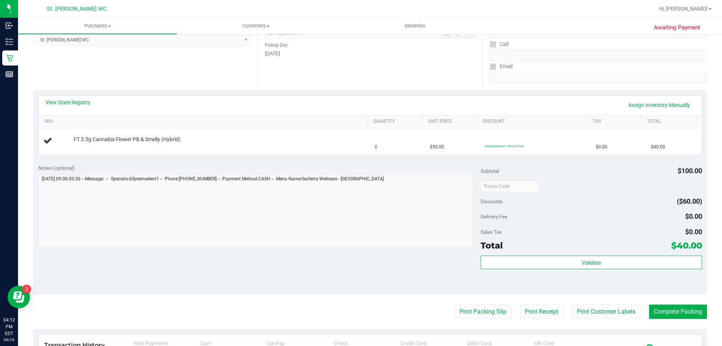
click at [572, 304] on button "Print Customer Labels" at bounding box center [606, 311] width 68 height 14
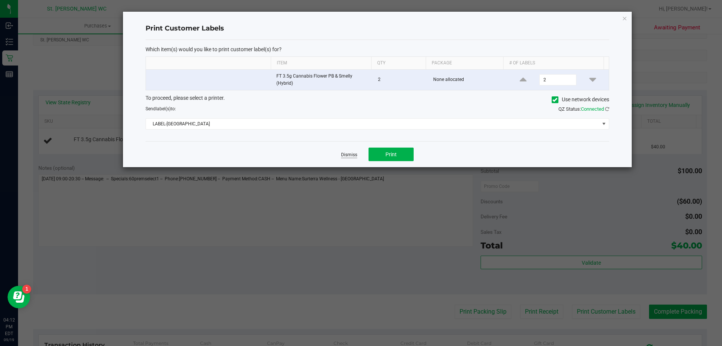
click at [350, 154] on link "Dismiss" at bounding box center [349, 155] width 16 height 6
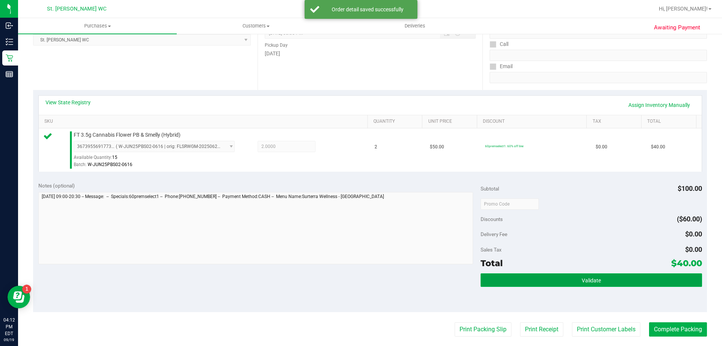
click at [624, 274] on button "Validate" at bounding box center [591, 280] width 221 height 14
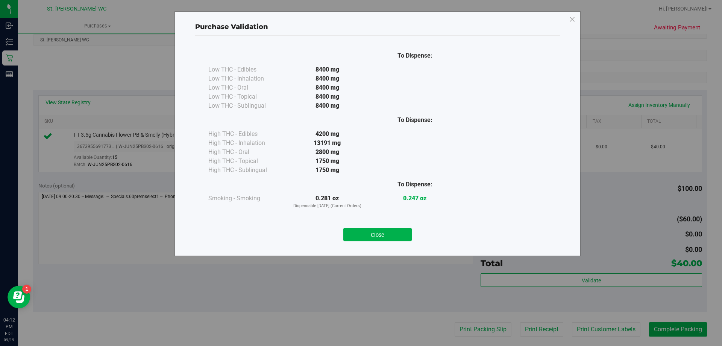
click at [379, 223] on div "Close" at bounding box center [378, 232] width 342 height 19
click at [379, 234] on button "Close" at bounding box center [378, 235] width 68 height 14
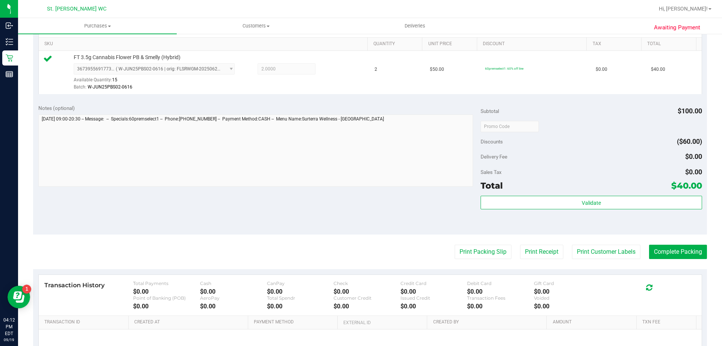
scroll to position [263, 0]
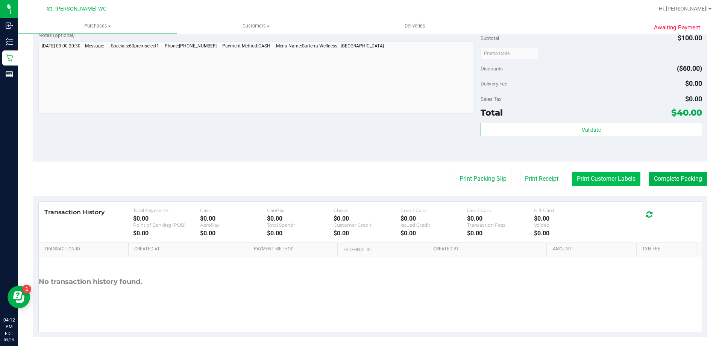
click at [602, 174] on button "Print Customer Labels" at bounding box center [606, 179] width 68 height 14
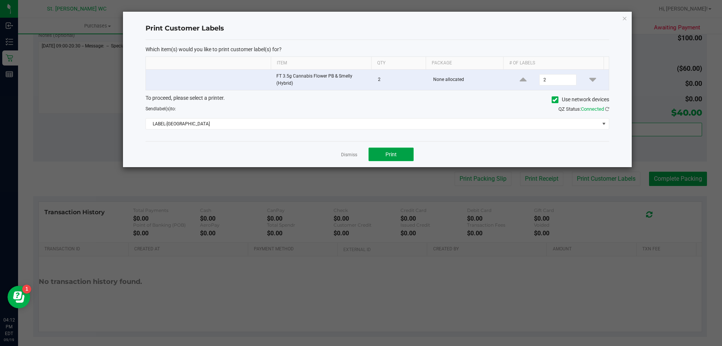
click at [398, 154] on button "Print" at bounding box center [391, 154] width 45 height 14
click at [354, 152] on link "Dismiss" at bounding box center [349, 155] width 16 height 6
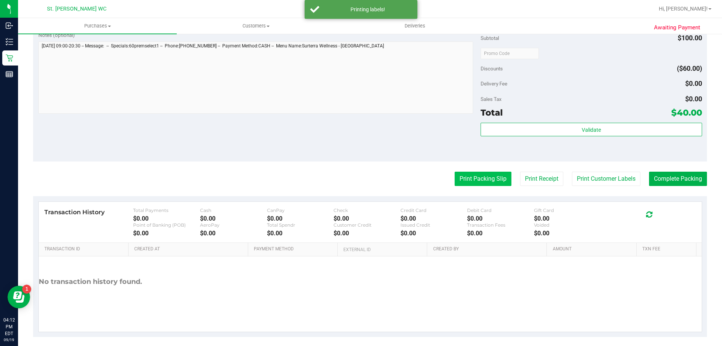
click at [465, 177] on button "Print Packing Slip" at bounding box center [483, 179] width 57 height 14
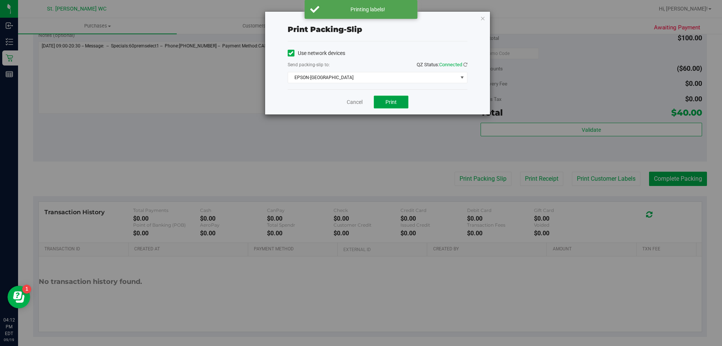
click at [403, 105] on button "Print" at bounding box center [391, 102] width 35 height 13
click at [347, 104] on link "Cancel" at bounding box center [355, 102] width 16 height 8
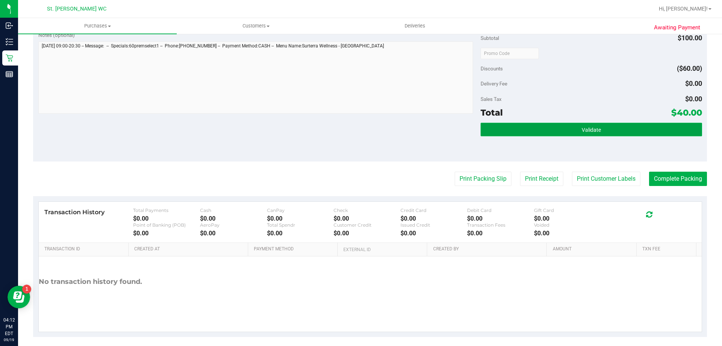
click at [519, 130] on button "Validate" at bounding box center [591, 130] width 221 height 14
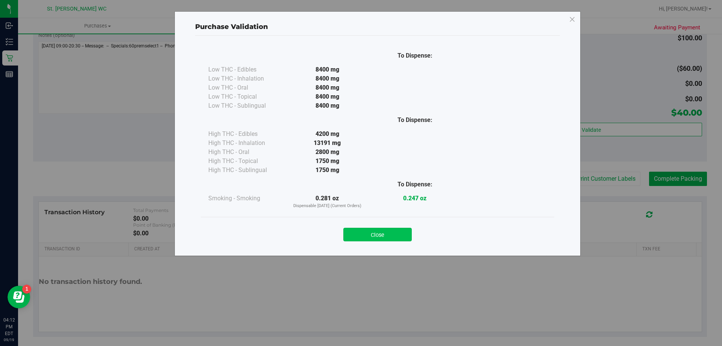
click at [386, 234] on button "Close" at bounding box center [378, 235] width 68 height 14
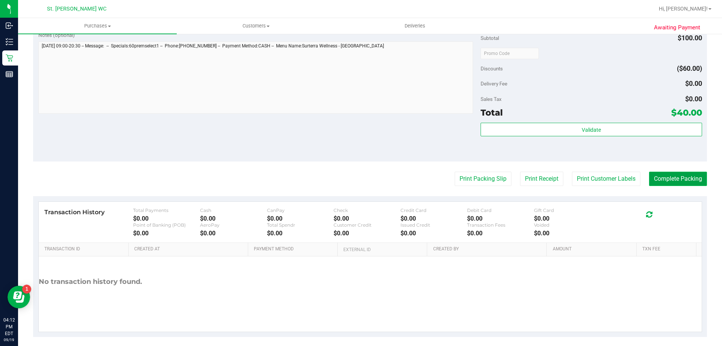
click at [676, 178] on button "Complete Packing" at bounding box center [678, 179] width 58 height 14
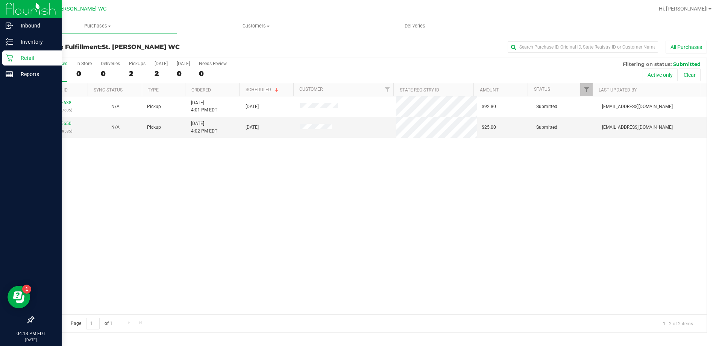
click at [10, 57] on icon at bounding box center [10, 58] width 8 height 8
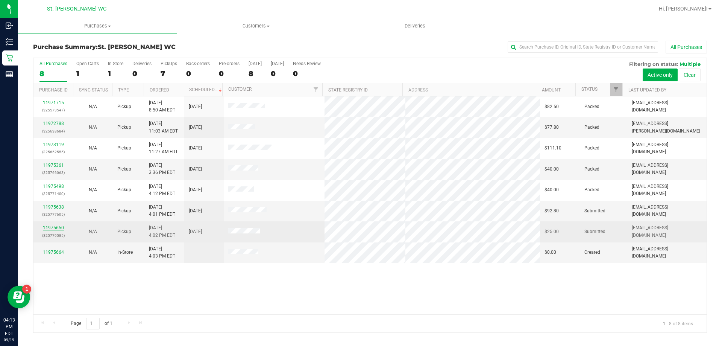
click at [46, 226] on link "11975650" at bounding box center [53, 227] width 21 height 5
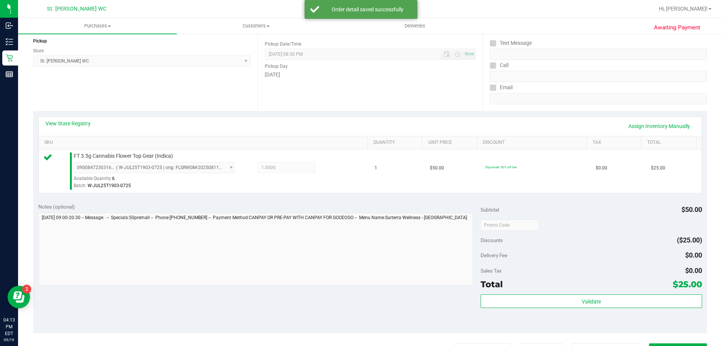
scroll to position [151, 0]
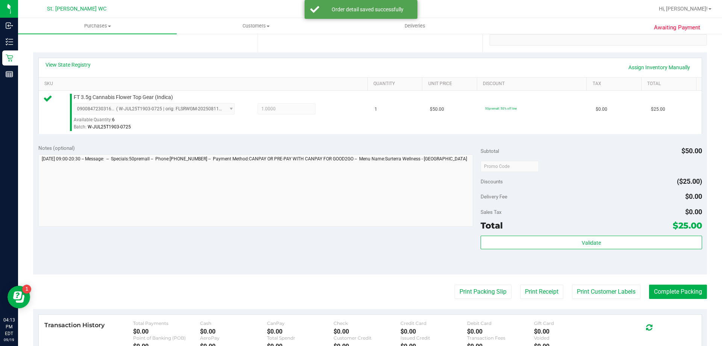
click at [664, 250] on div "Validate" at bounding box center [591, 253] width 221 height 34
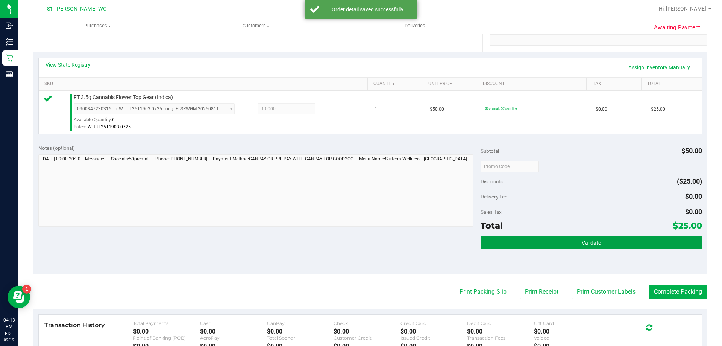
click at [645, 239] on button "Validate" at bounding box center [591, 243] width 221 height 14
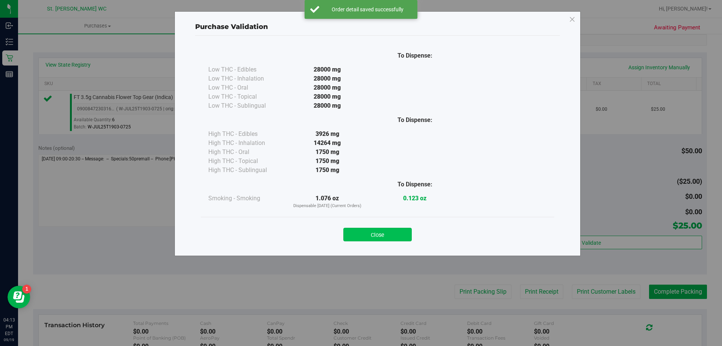
click at [370, 234] on button "Close" at bounding box center [378, 235] width 68 height 14
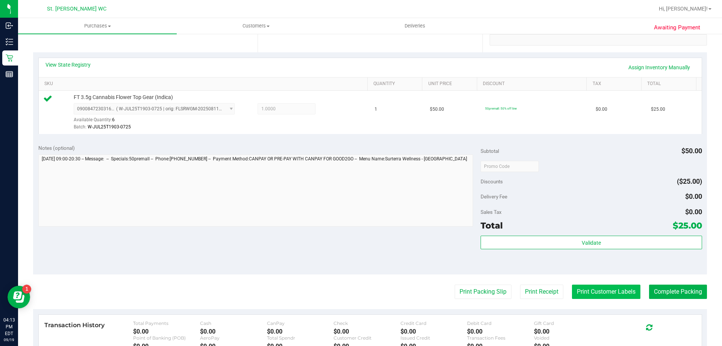
click at [583, 291] on button "Print Customer Labels" at bounding box center [606, 291] width 68 height 14
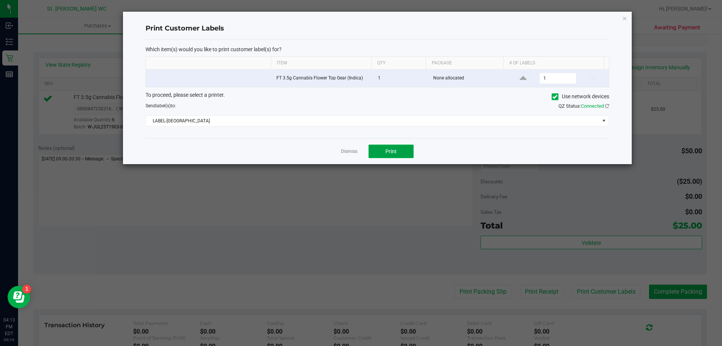
click at [394, 153] on span "Print" at bounding box center [391, 151] width 11 height 6
click at [345, 151] on link "Dismiss" at bounding box center [349, 151] width 16 height 6
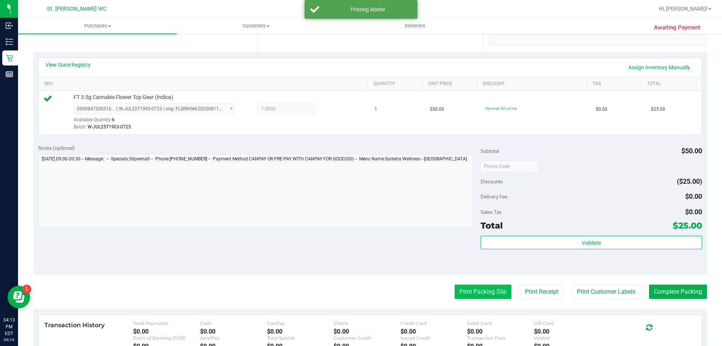
click at [457, 296] on button "Print Packing Slip" at bounding box center [483, 291] width 57 height 14
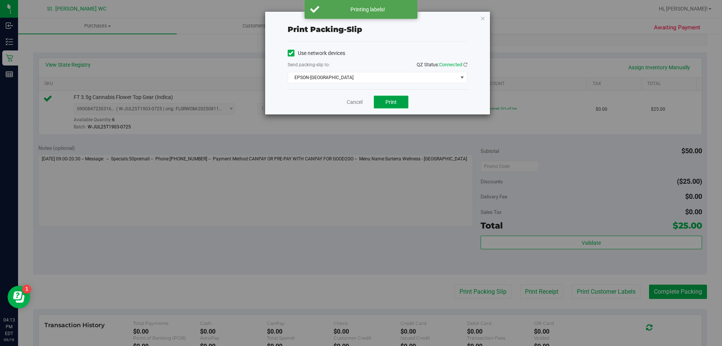
click at [393, 106] on button "Print" at bounding box center [391, 102] width 35 height 13
click at [354, 103] on link "Cancel" at bounding box center [355, 102] width 16 height 8
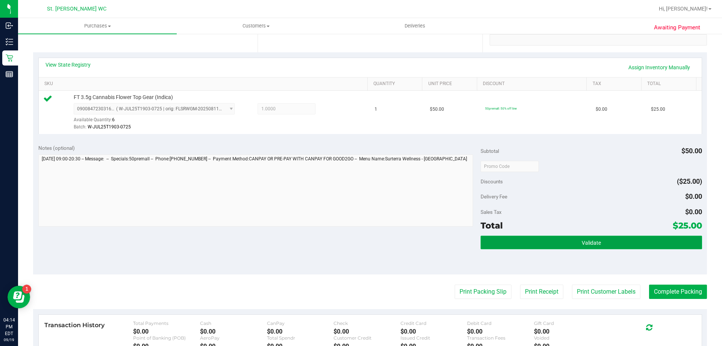
click at [579, 249] on button "Validate" at bounding box center [591, 243] width 221 height 14
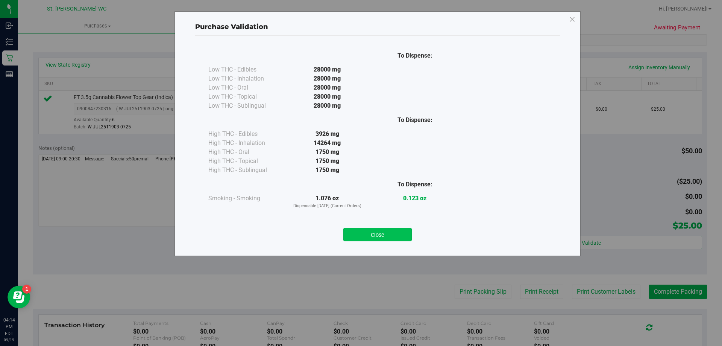
click at [368, 238] on button "Close" at bounding box center [378, 235] width 68 height 14
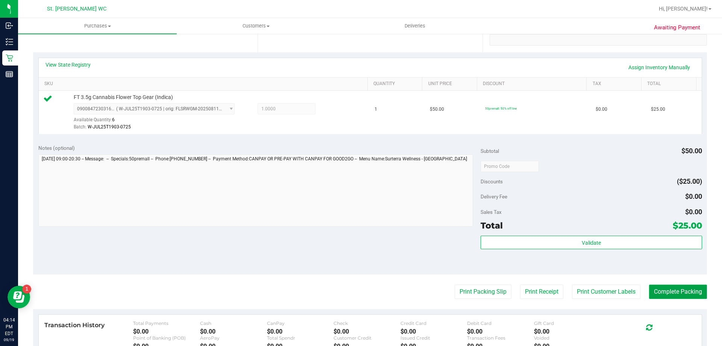
click at [666, 295] on button "Complete Packing" at bounding box center [678, 291] width 58 height 14
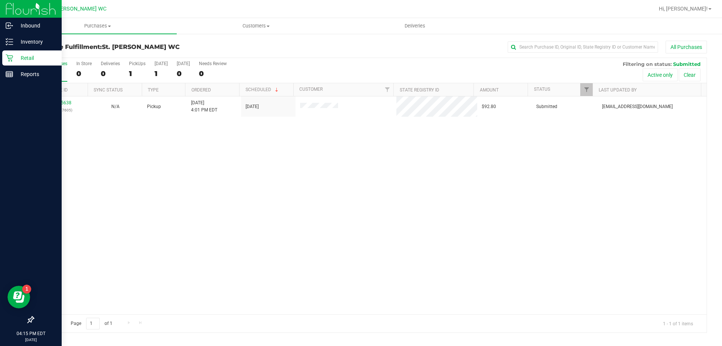
click at [7, 60] on icon at bounding box center [10, 58] width 8 height 8
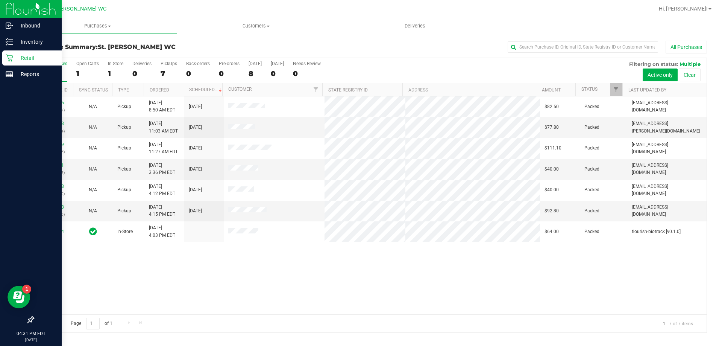
click at [19, 59] on p "Retail" at bounding box center [35, 57] width 45 height 9
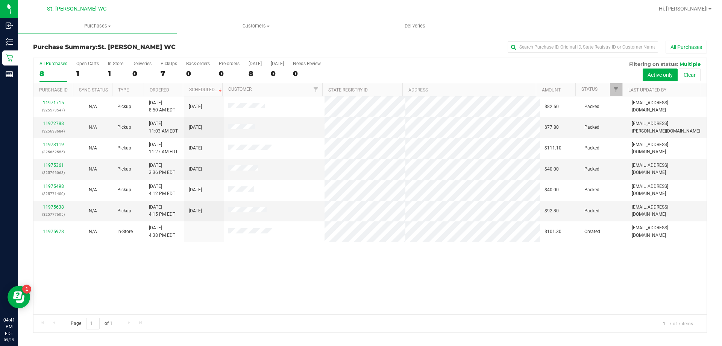
click at [409, 262] on div "11971715 (325573547) N/A Pickup 9/19/2025 8:50 AM EDT 9/19/2025 $82.50 Packed m…" at bounding box center [369, 205] width 673 height 218
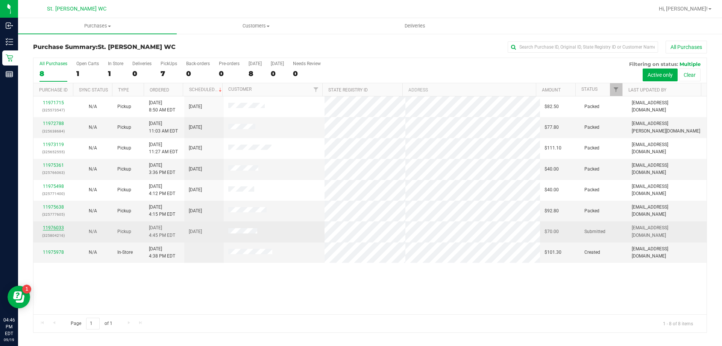
click at [59, 230] on link "11976033" at bounding box center [53, 227] width 21 height 5
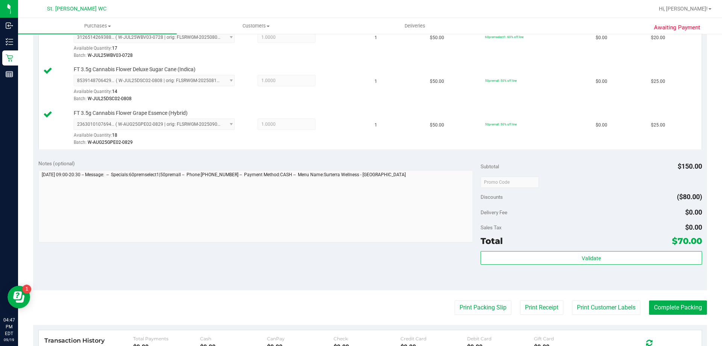
scroll to position [302, 0]
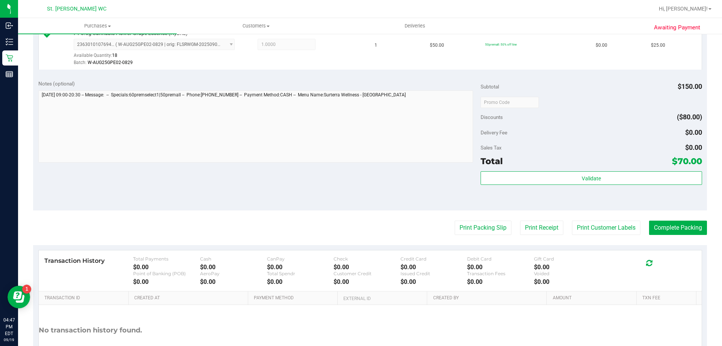
click at [465, 175] on div "Notes (optional) Subtotal $150.00 Discounts ($80.00) Delivery Fee $0.00 Sales T…" at bounding box center [370, 142] width 674 height 135
click at [471, 178] on div "Notes (optional) Subtotal $150.00 Discounts ($80.00) Delivery Fee $0.00 Sales T…" at bounding box center [370, 142] width 674 height 135
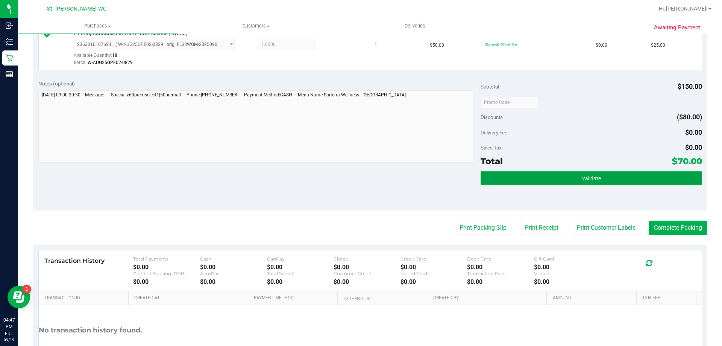
click at [481, 181] on button "Validate" at bounding box center [591, 178] width 221 height 14
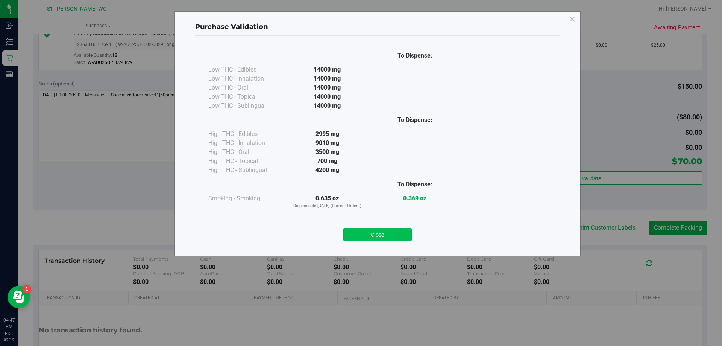
click at [381, 233] on button "Close" at bounding box center [378, 235] width 68 height 14
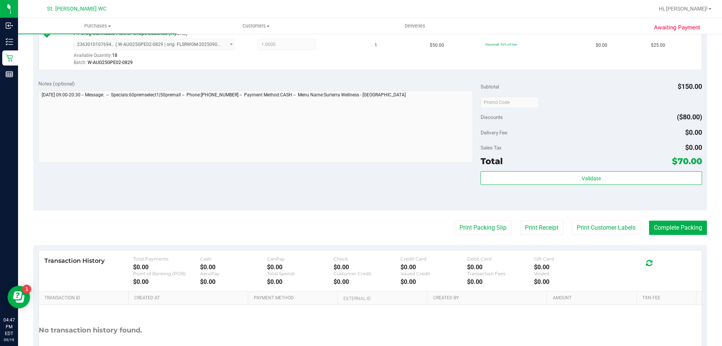
click at [587, 235] on purchase-details "Back Edit Purchase Cancel Purchase View Profile # 11976033 BioTrack ID: - Submi…" at bounding box center [370, 62] width 674 height 647
click at [587, 229] on button "Print Customer Labels" at bounding box center [606, 227] width 68 height 14
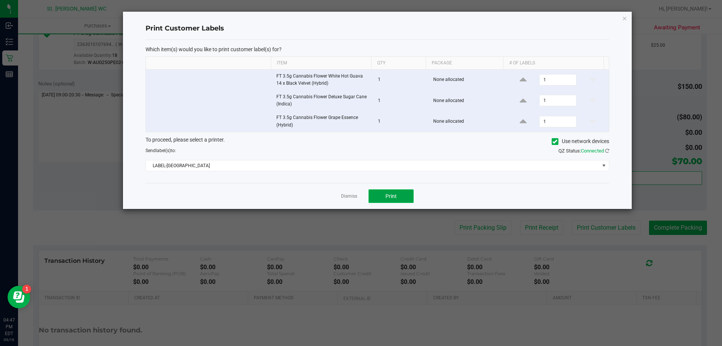
click at [389, 196] on span "Print" at bounding box center [391, 196] width 11 height 6
click at [353, 197] on link "Dismiss" at bounding box center [349, 196] width 16 height 6
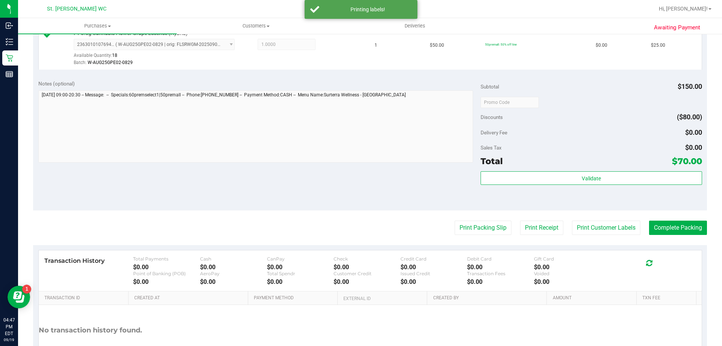
click at [488, 217] on purchase-details "Back Edit Purchase Cancel Purchase View Profile # 11976033 BioTrack ID: - Submi…" at bounding box center [370, 62] width 674 height 647
click at [481, 219] on purchase-details "Back Edit Purchase Cancel Purchase View Profile # 11976033 BioTrack ID: - Submi…" at bounding box center [370, 62] width 674 height 647
click at [481, 220] on purchase-details "Back Edit Purchase Cancel Purchase View Profile # 11976033 BioTrack ID: - Submi…" at bounding box center [370, 62] width 674 height 647
click at [482, 224] on button "Print Packing Slip" at bounding box center [483, 227] width 57 height 14
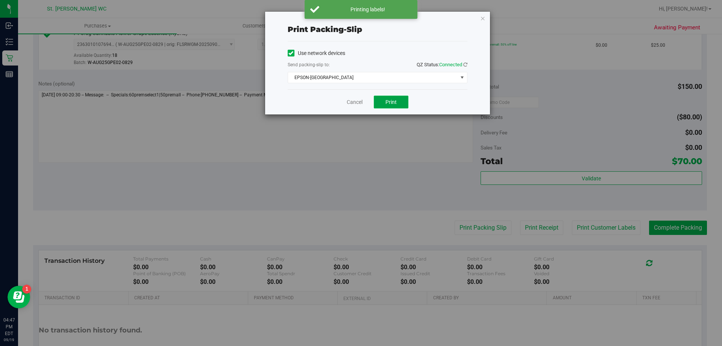
drag, startPoint x: 394, startPoint y: 103, endPoint x: 398, endPoint y: 101, distance: 5.0
click at [394, 103] on span "Print" at bounding box center [391, 102] width 11 height 6
click at [349, 100] on link "Cancel" at bounding box center [355, 102] width 16 height 8
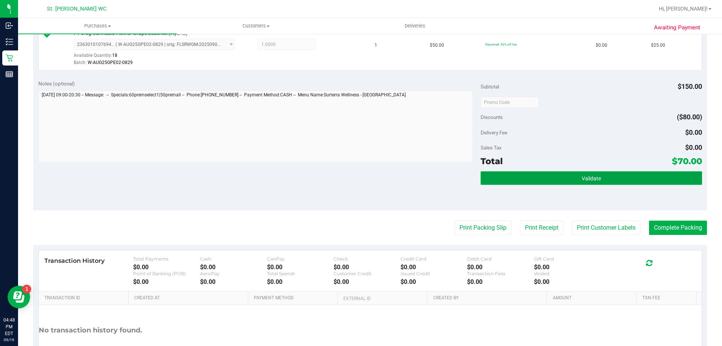
click at [537, 181] on button "Validate" at bounding box center [591, 178] width 221 height 14
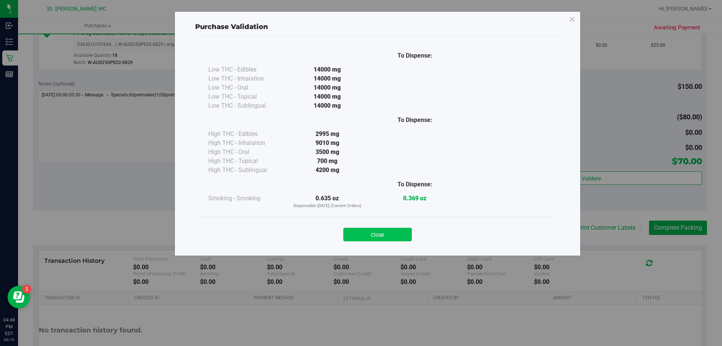
click at [406, 239] on button "Close" at bounding box center [378, 235] width 68 height 14
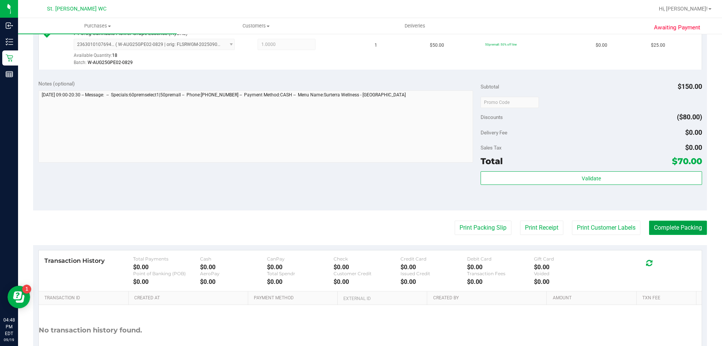
click at [691, 228] on button "Complete Packing" at bounding box center [678, 227] width 58 height 14
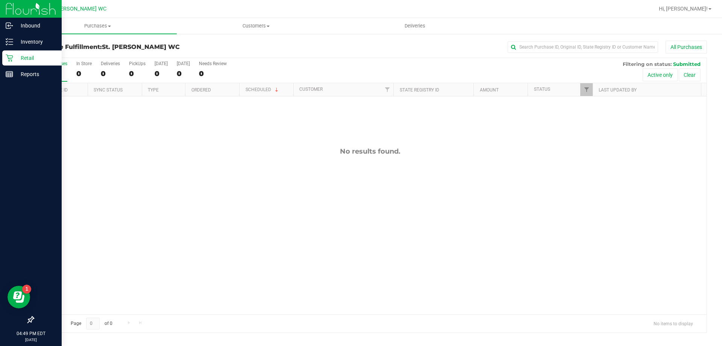
click at [6, 56] on icon at bounding box center [10, 58] width 8 height 8
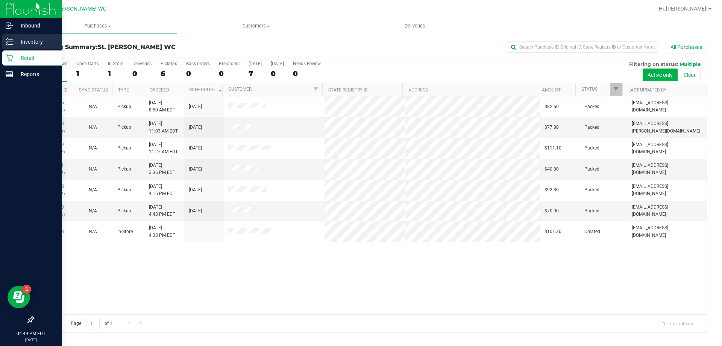
click at [19, 41] on p "Inventory" at bounding box center [35, 41] width 45 height 9
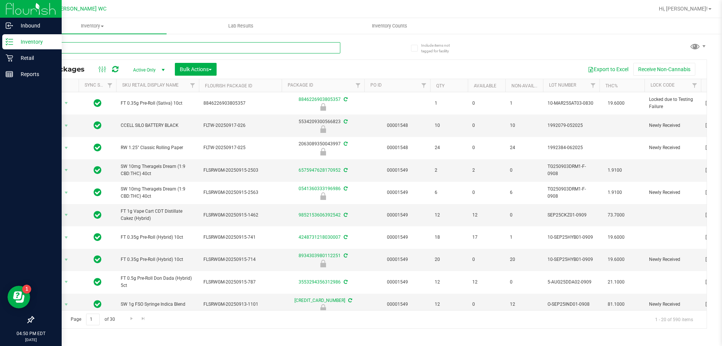
click at [102, 49] on input "text" at bounding box center [186, 47] width 307 height 11
type input "elr"
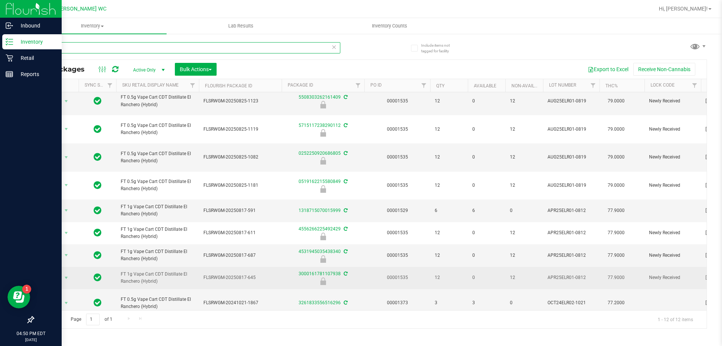
scroll to position [102, 0]
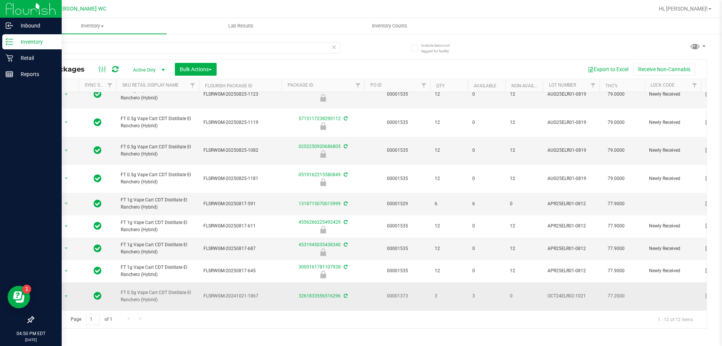
click at [327, 294] on div "3261833556516296" at bounding box center [323, 295] width 85 height 7
click at [327, 293] on link "3261833556516296" at bounding box center [320, 295] width 42 height 5
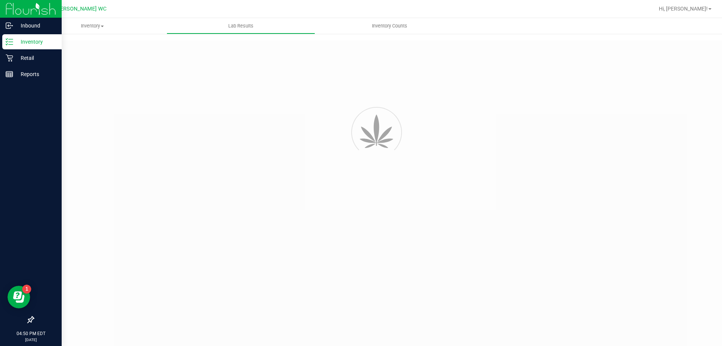
type input "3261833556516296"
type input "2410CBR0107-007"
type input "10/27/2024 10:57 PM"
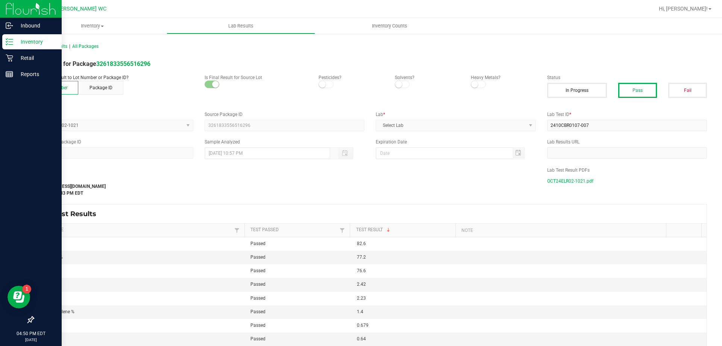
click at [569, 179] on span "OCT24ELR02-1021.pdf" at bounding box center [570, 180] width 46 height 11
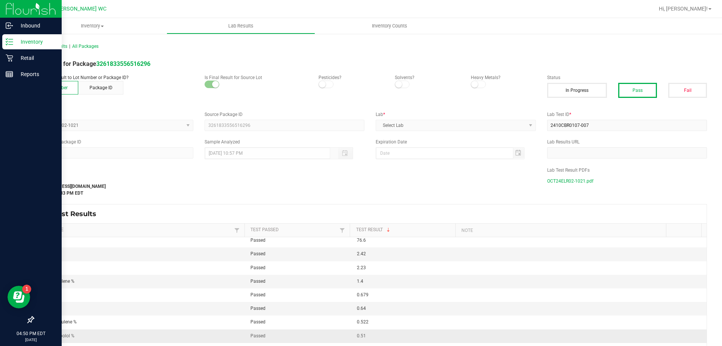
scroll to position [98, 0]
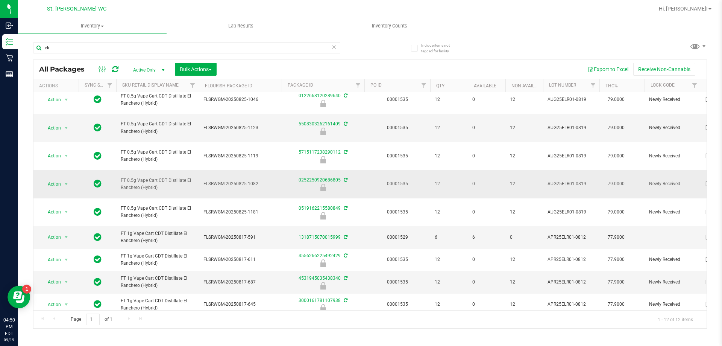
scroll to position [102, 0]
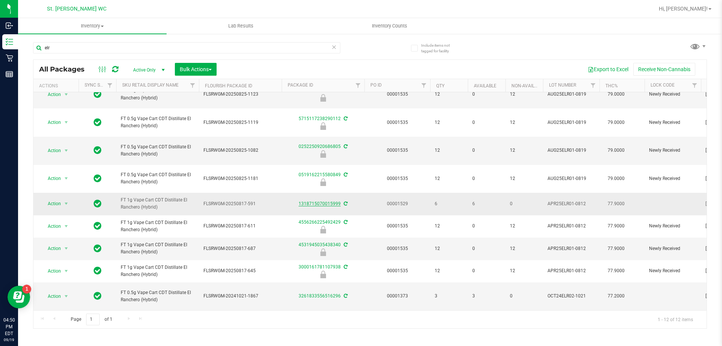
click at [323, 201] on link "1318715070015999" at bounding box center [320, 203] width 42 height 5
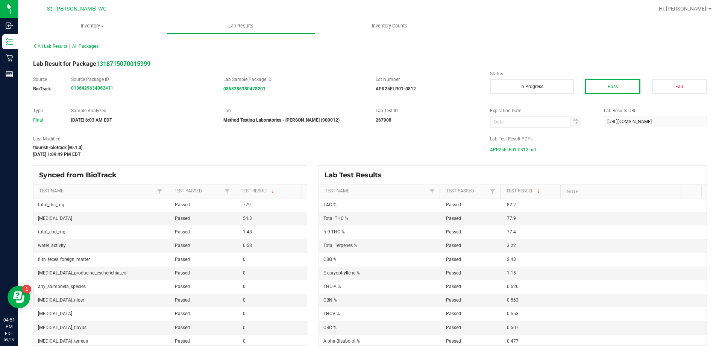
click at [517, 149] on span "APR25ELR01-0812.pdf" at bounding box center [513, 149] width 46 height 11
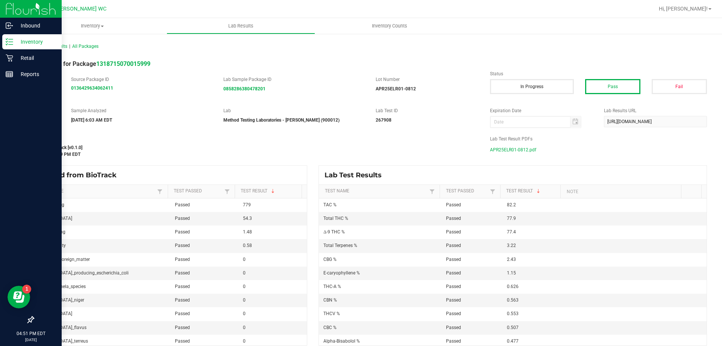
click at [12, 39] on icon at bounding box center [10, 42] width 8 height 8
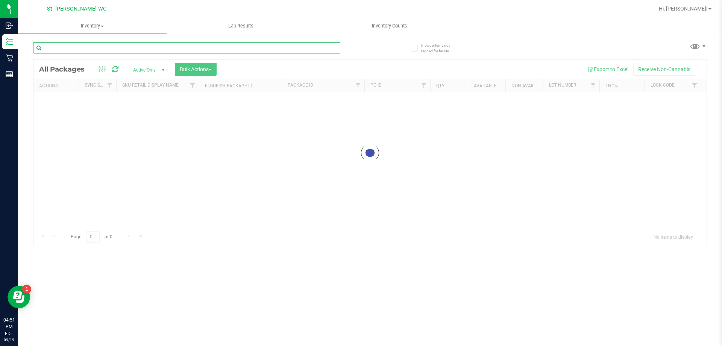
click at [101, 43] on input "text" at bounding box center [186, 47] width 307 height 11
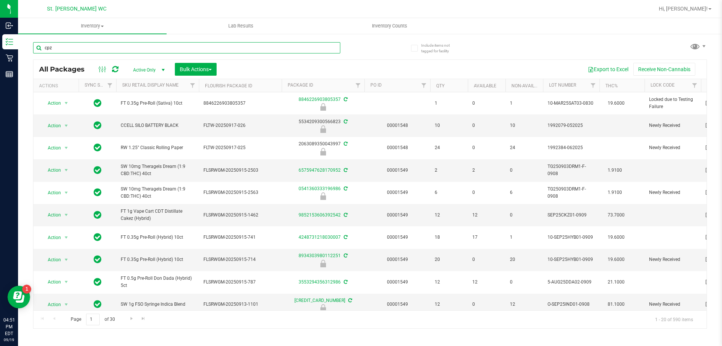
type input "cpz"
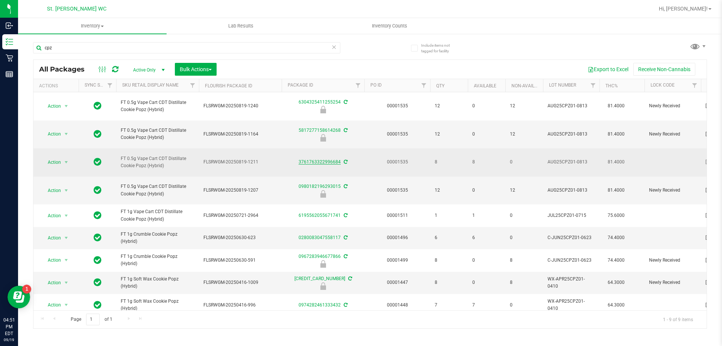
click at [321, 163] on link "3761763322996684" at bounding box center [320, 161] width 42 height 5
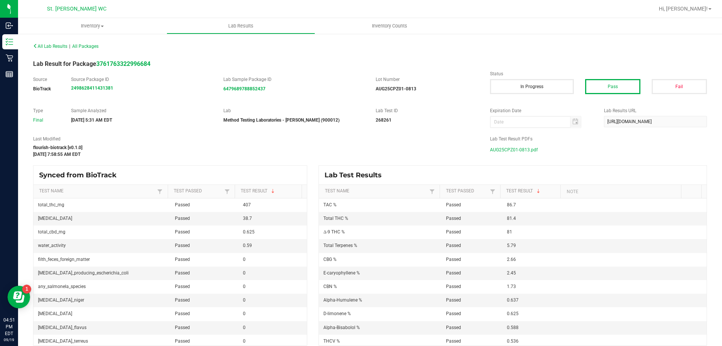
click at [523, 151] on span "AUG25CPZ01-0813.pdf" at bounding box center [514, 149] width 48 height 11
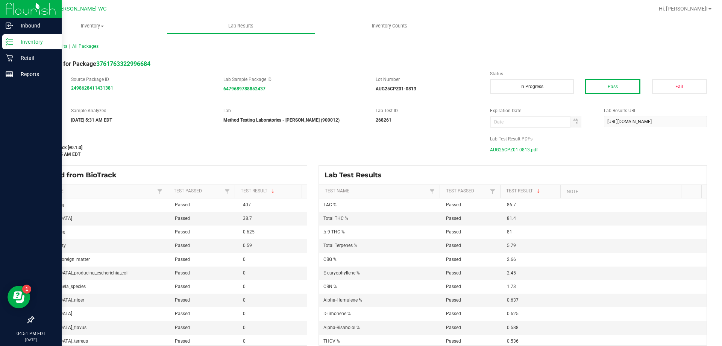
click at [9, 37] on div "Inventory" at bounding box center [31, 41] width 59 height 15
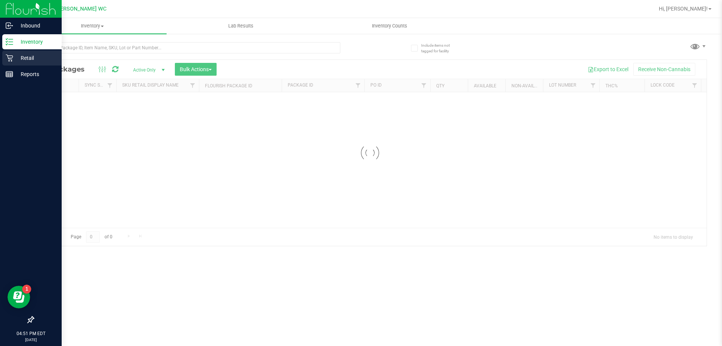
click at [15, 56] on p "Retail" at bounding box center [35, 57] width 45 height 9
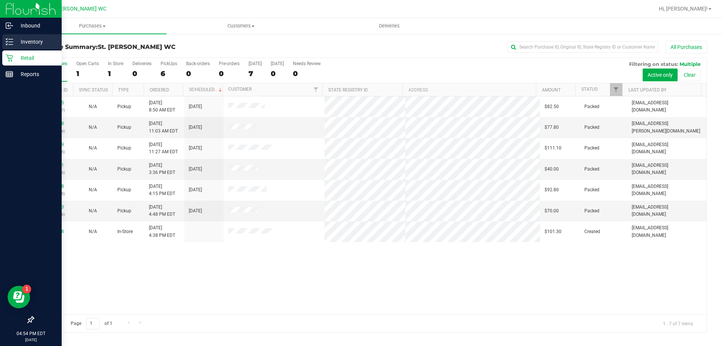
click at [10, 43] on icon at bounding box center [10, 42] width 8 height 8
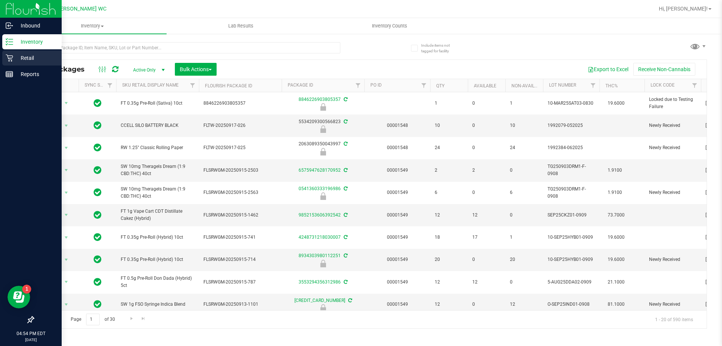
click at [17, 56] on p "Retail" at bounding box center [35, 57] width 45 height 9
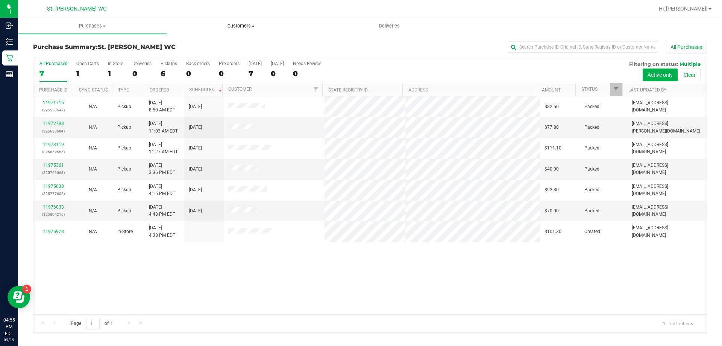
click at [242, 20] on uib-tab-heading "Customers All customers Add a new customer All physicians" at bounding box center [241, 25] width 148 height 15
click at [219, 41] on li "All customers" at bounding box center [241, 45] width 149 height 9
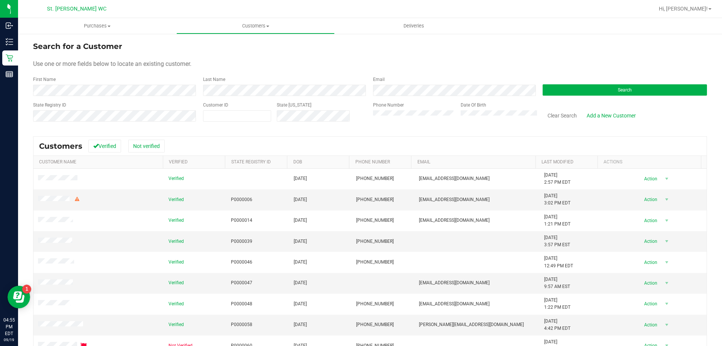
click at [121, 83] on div "First Name" at bounding box center [115, 86] width 164 height 20
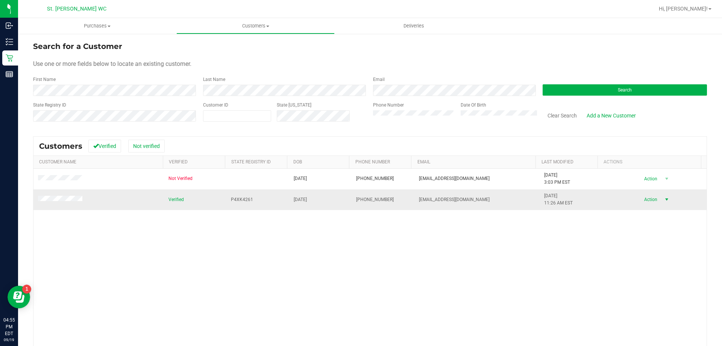
click at [648, 198] on span "Action" at bounding box center [650, 199] width 24 height 11
click at [645, 230] on li "Create new purchase" at bounding box center [653, 227] width 51 height 21
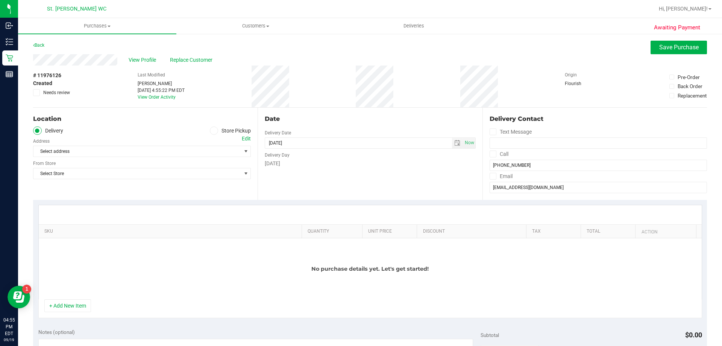
click at [210, 131] on span at bounding box center [214, 130] width 9 height 9
click at [0, 0] on input "Store Pickup" at bounding box center [0, 0] width 0 height 0
click at [201, 148] on span "Select Store" at bounding box center [137, 151] width 208 height 11
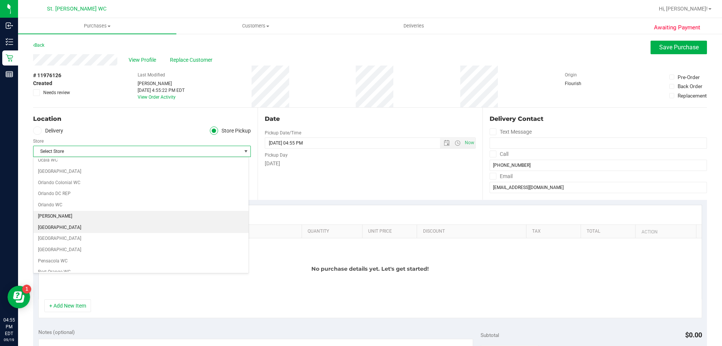
scroll to position [414, 0]
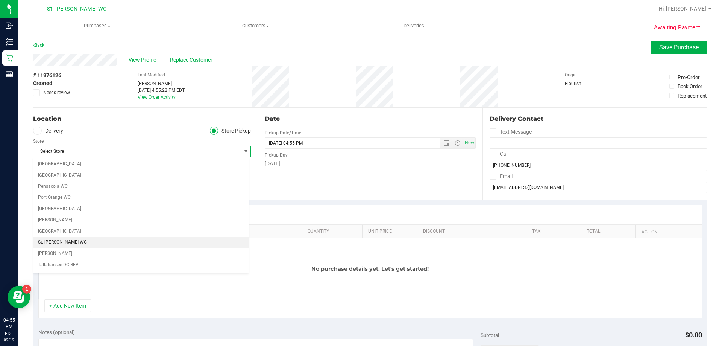
click at [95, 237] on li "St. Pete WC" at bounding box center [140, 242] width 215 height 11
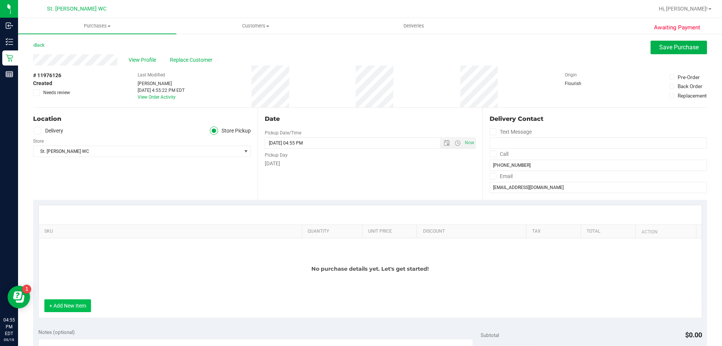
click at [59, 306] on button "+ Add New Item" at bounding box center [67, 305] width 47 height 13
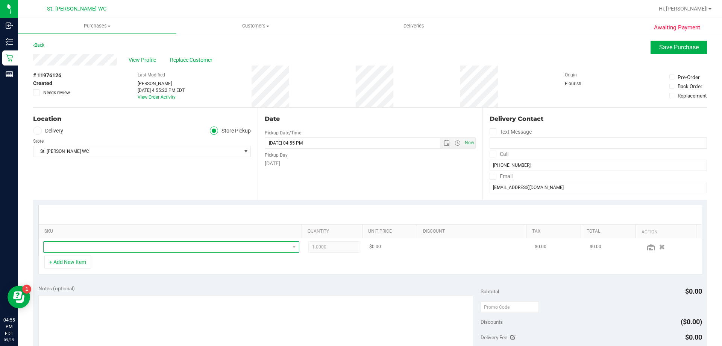
click at [234, 248] on span "NO DATA FOUND" at bounding box center [167, 247] width 246 height 11
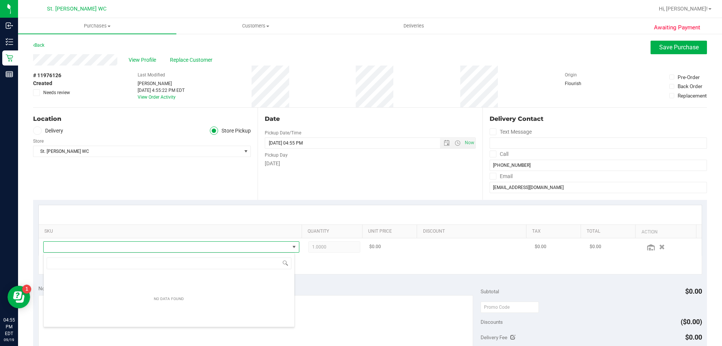
scroll to position [11, 249]
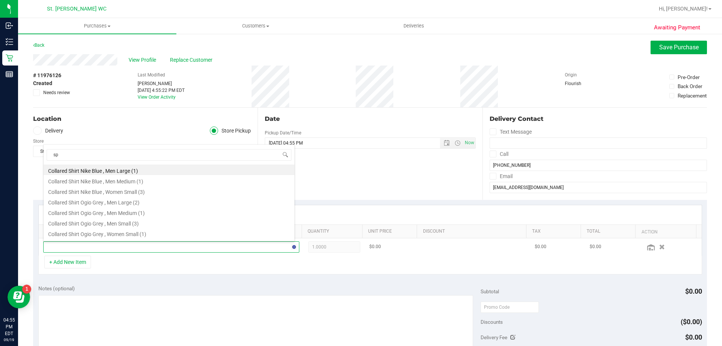
type input "s"
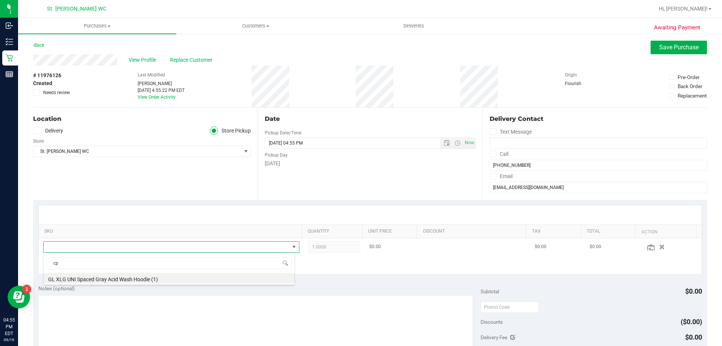
scroll to position [0, 0]
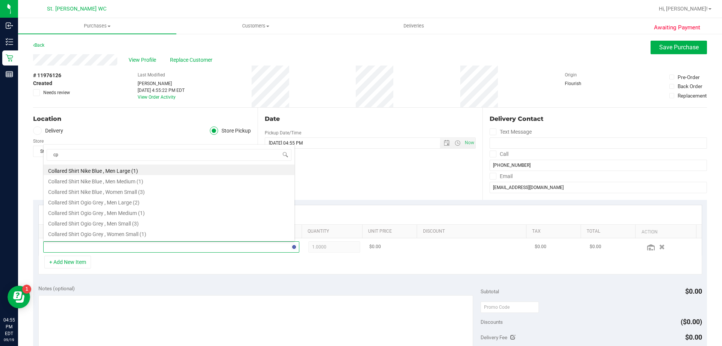
type input "cpz"
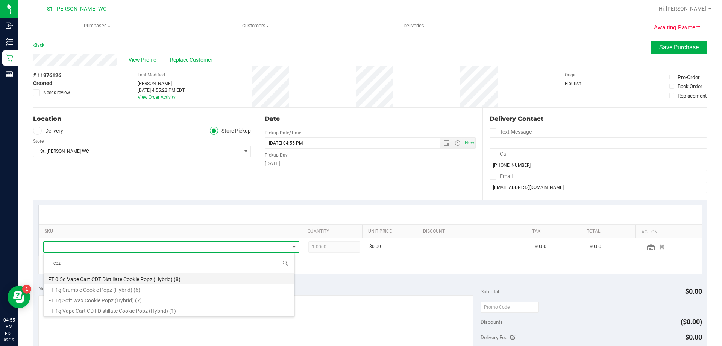
click at [183, 279] on li "FT 0.5g Vape Cart CDT Distillate Cookie Popz (Hybrid) (8)" at bounding box center [169, 278] width 251 height 11
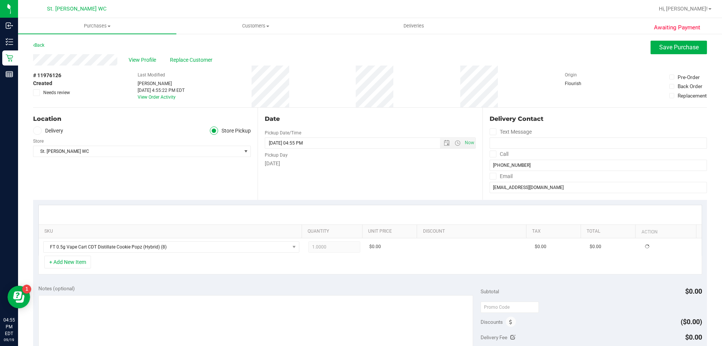
click at [185, 272] on div "+ Add New Item" at bounding box center [370, 264] width 664 height 19
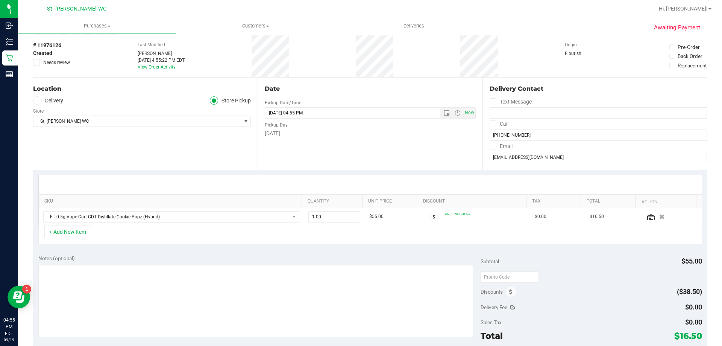
scroll to position [113, 0]
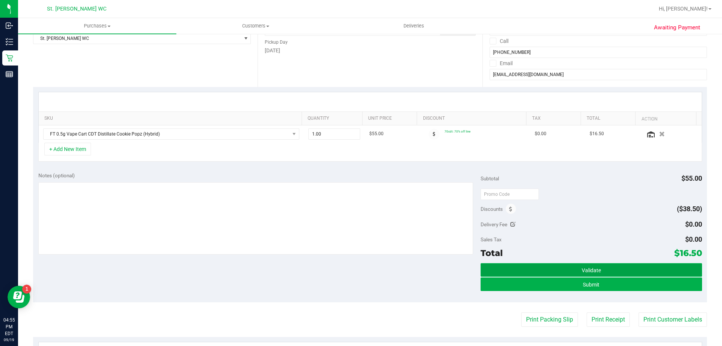
click at [564, 266] on button "Validate" at bounding box center [591, 270] width 221 height 14
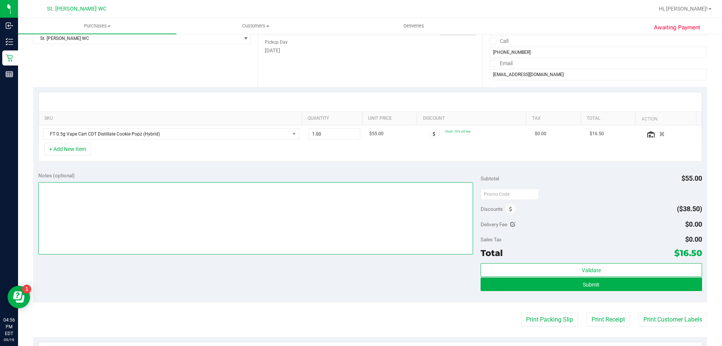
click at [326, 233] on textarea at bounding box center [255, 218] width 435 height 72
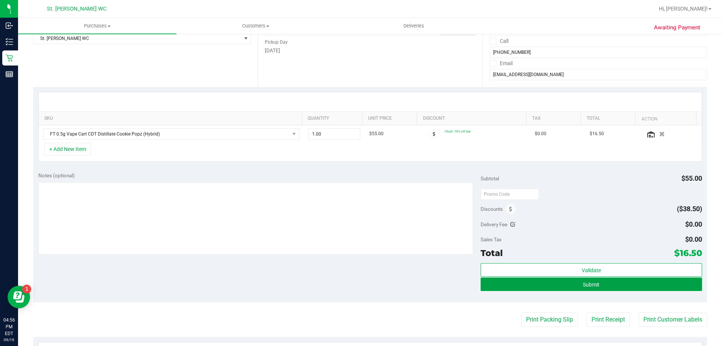
click at [555, 284] on button "Submit" at bounding box center [591, 284] width 221 height 14
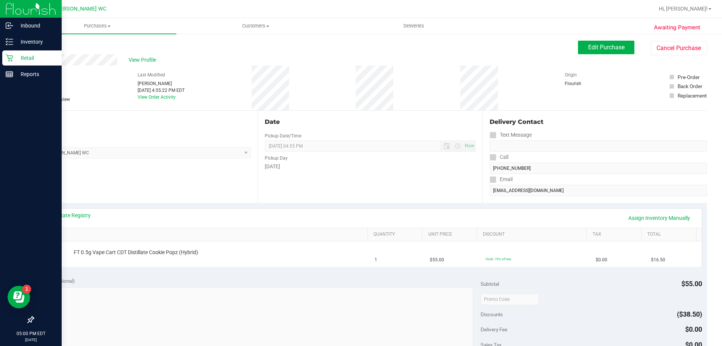
click at [3, 65] on div "Retail" at bounding box center [31, 57] width 59 height 15
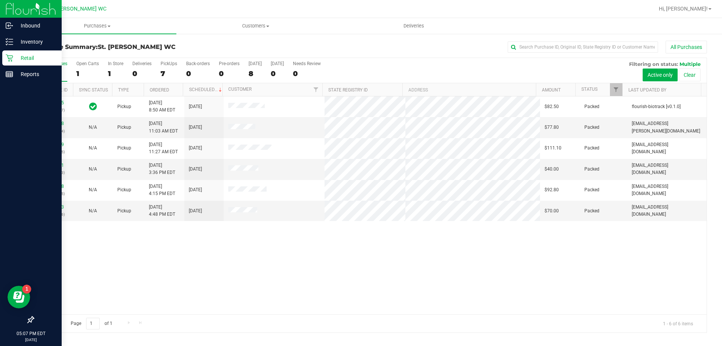
click at [0, 57] on link "Retail" at bounding box center [31, 58] width 62 height 16
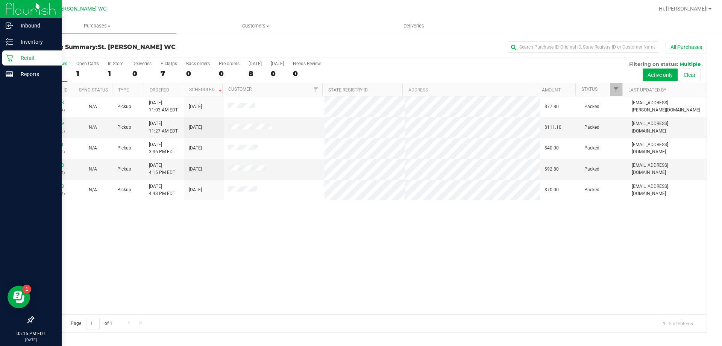
click at [11, 58] on icon at bounding box center [10, 58] width 8 height 8
